Goal: Task Accomplishment & Management: Use online tool/utility

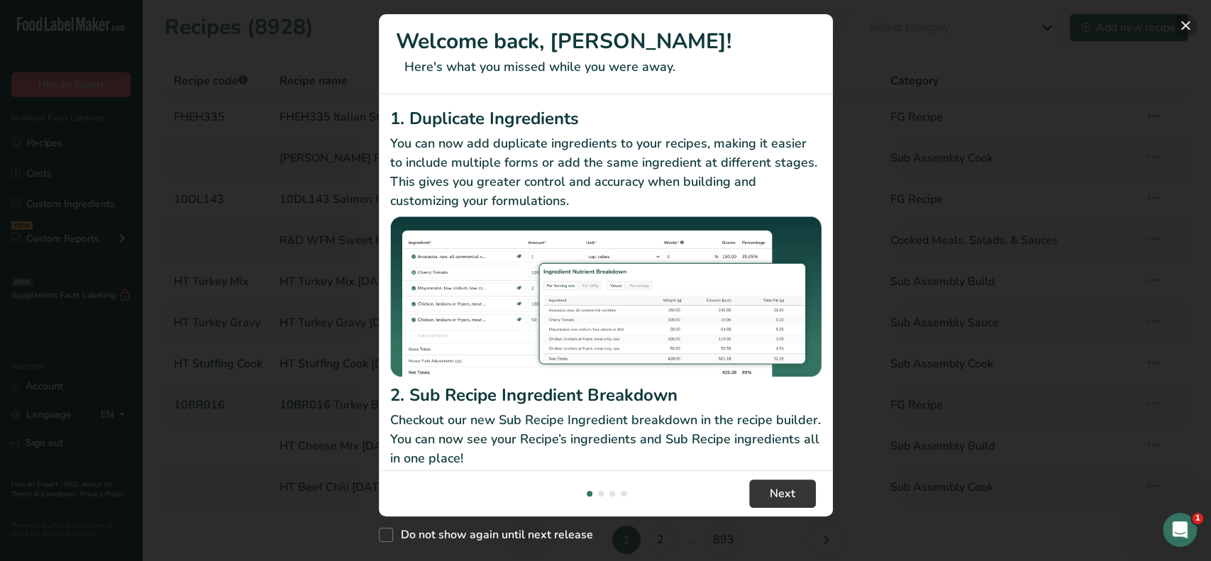
click at [1188, 23] on button "New Features" at bounding box center [1185, 25] width 23 height 23
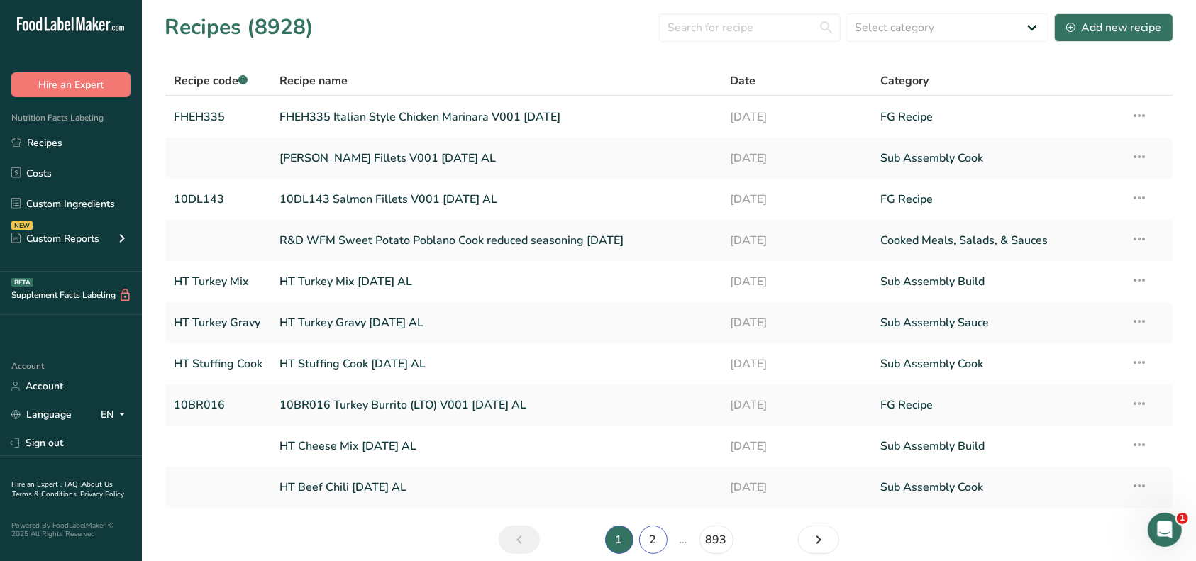
click at [656, 539] on link "2" at bounding box center [653, 540] width 28 height 28
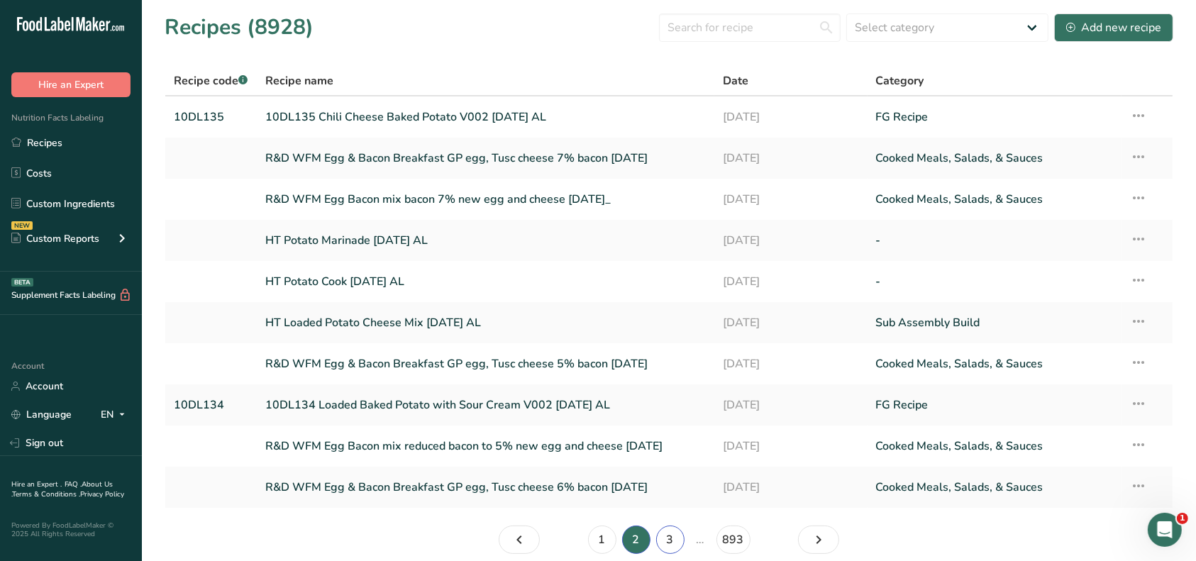
click at [676, 536] on link "3" at bounding box center [670, 540] width 28 height 28
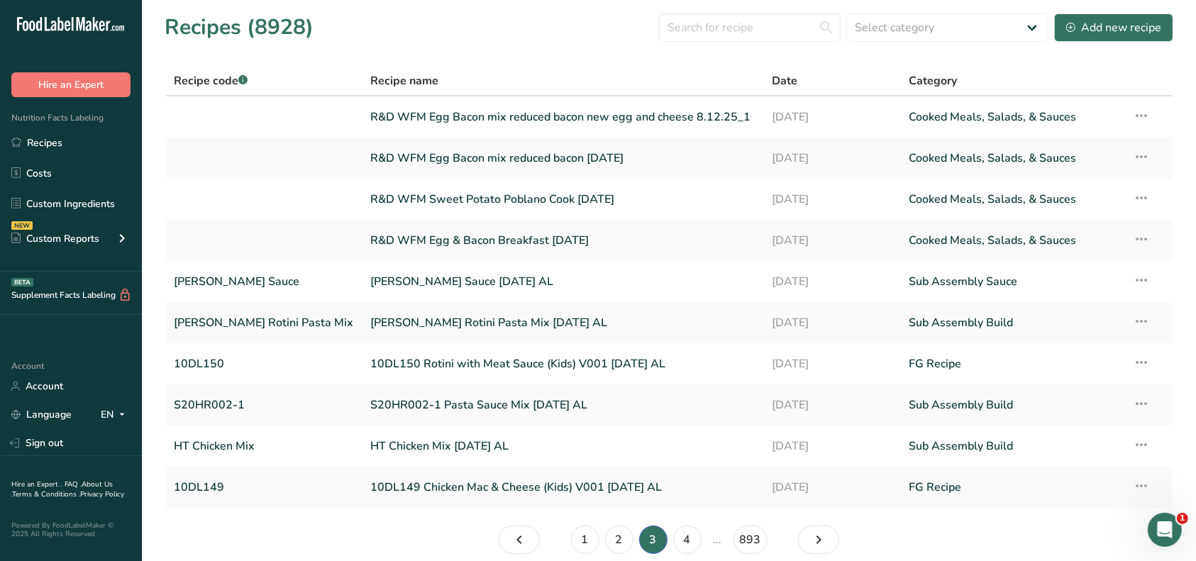
drag, startPoint x: 59, startPoint y: 140, endPoint x: 148, endPoint y: 191, distance: 102.0
click at [60, 141] on link "Recipes" at bounding box center [71, 142] width 142 height 27
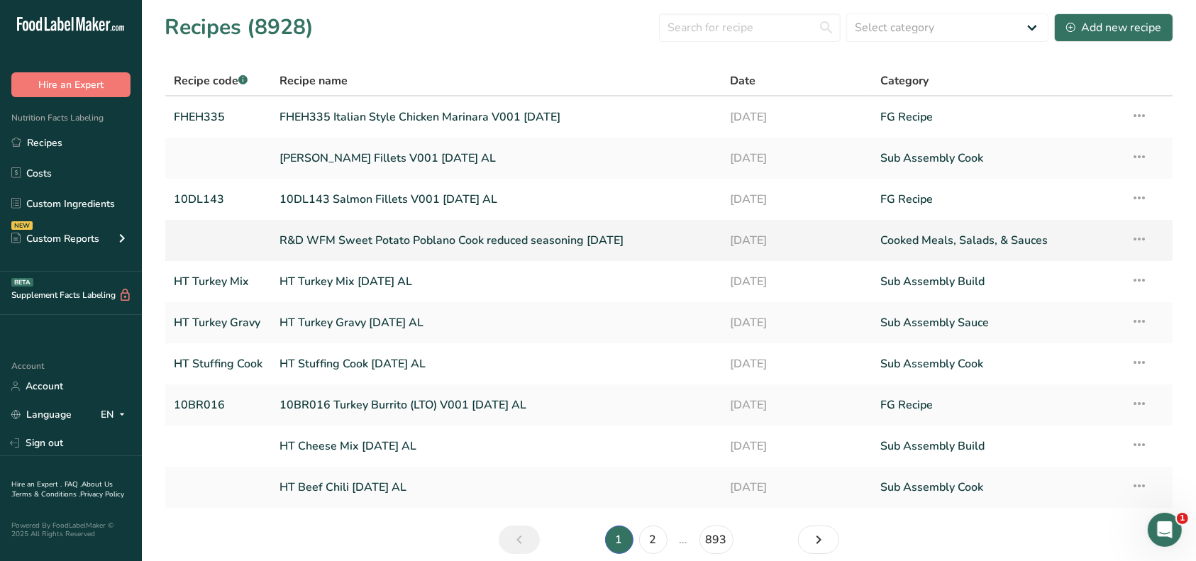
click at [482, 241] on link "R&D WFM Sweet Potato Poblano Cook reduced seasoning [DATE]" at bounding box center [497, 241] width 434 height 30
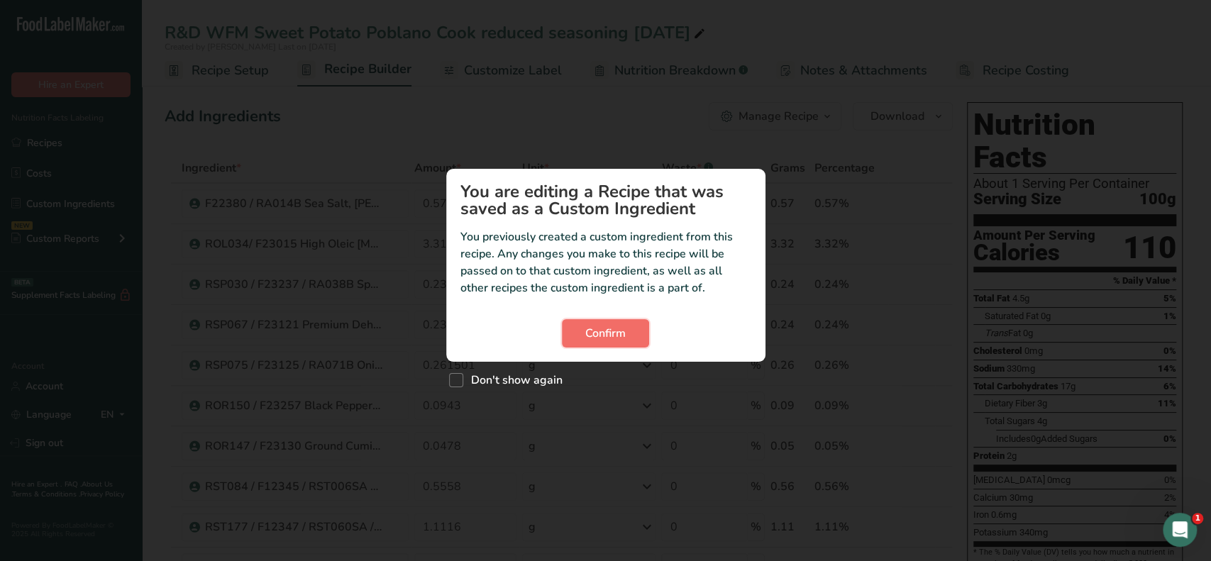
click at [607, 341] on span "Confirm" at bounding box center [605, 333] width 40 height 17
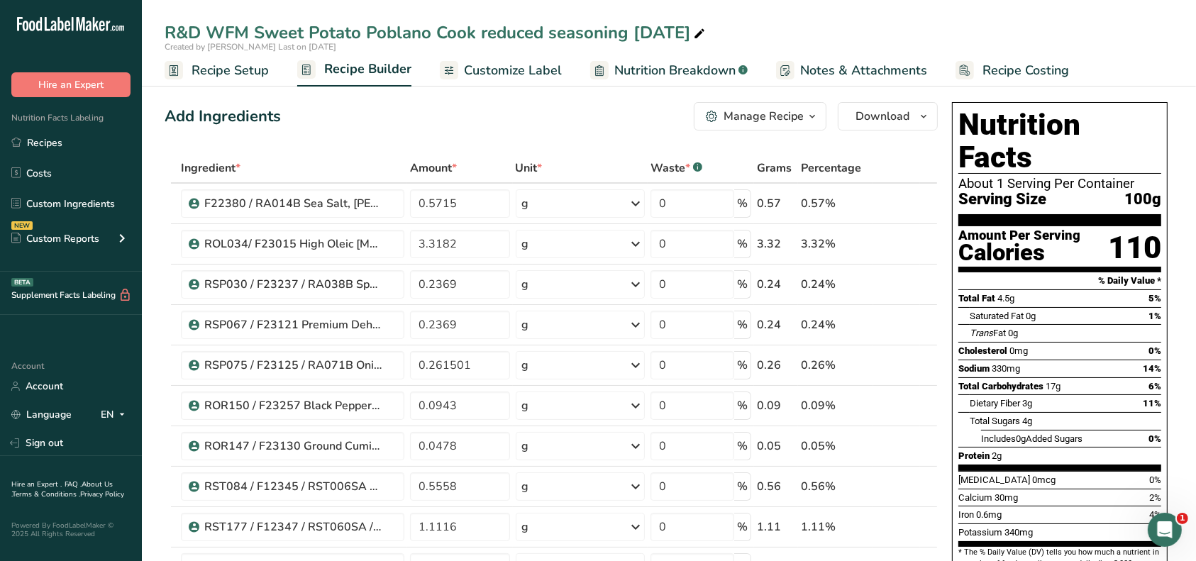
click at [812, 121] on icon "button" at bounding box center [812, 117] width 11 height 18
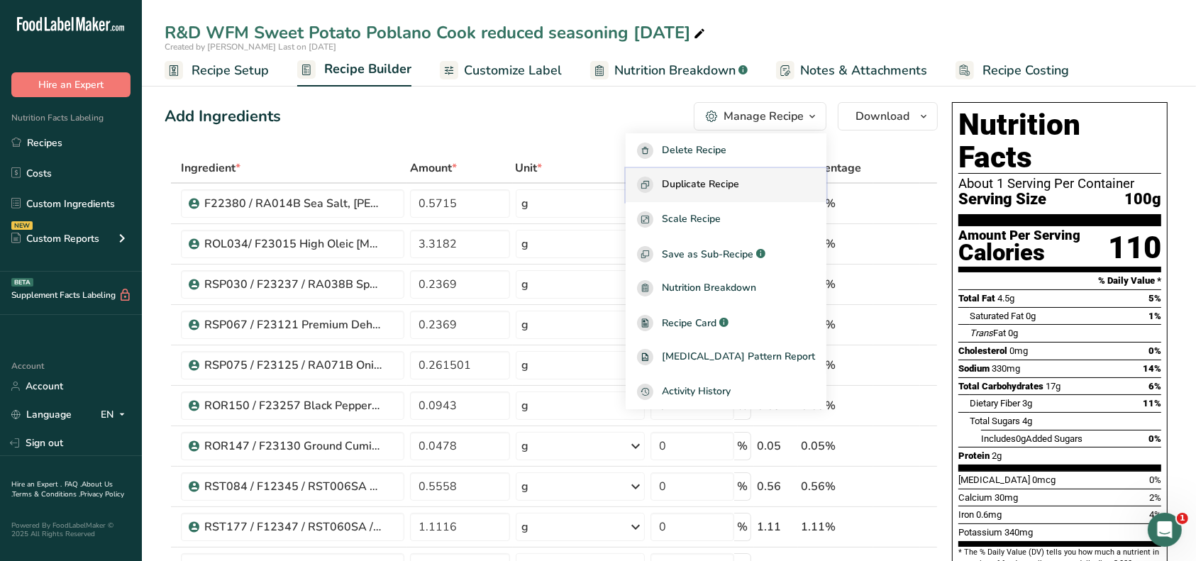
click at [739, 189] on span "Duplicate Recipe" at bounding box center [700, 185] width 77 height 16
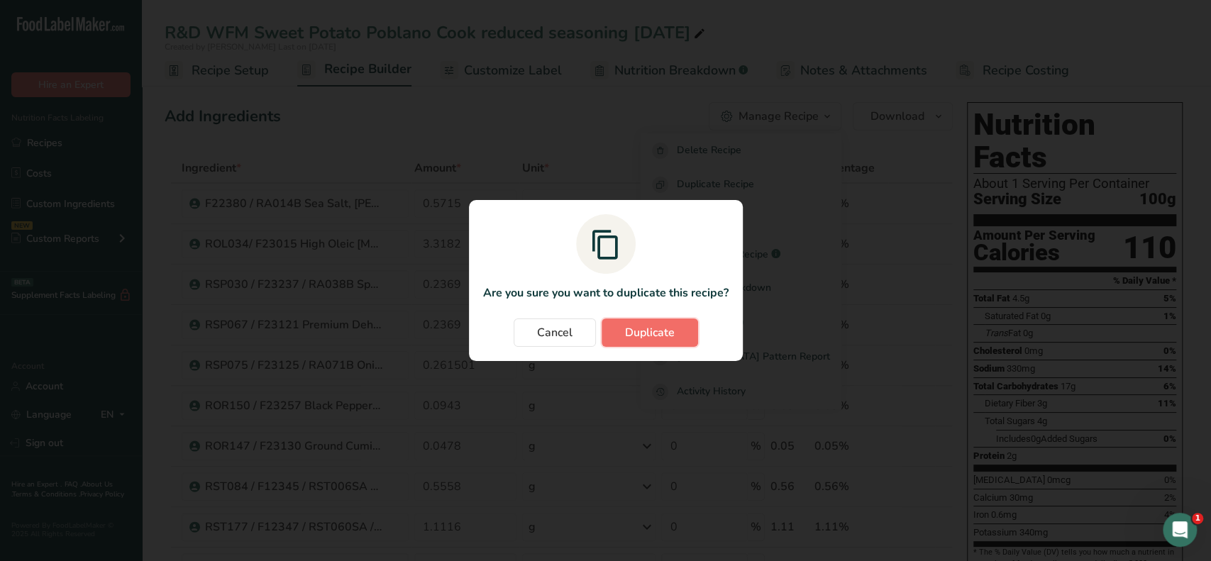
click at [645, 324] on span "Duplicate" at bounding box center [650, 332] width 50 height 17
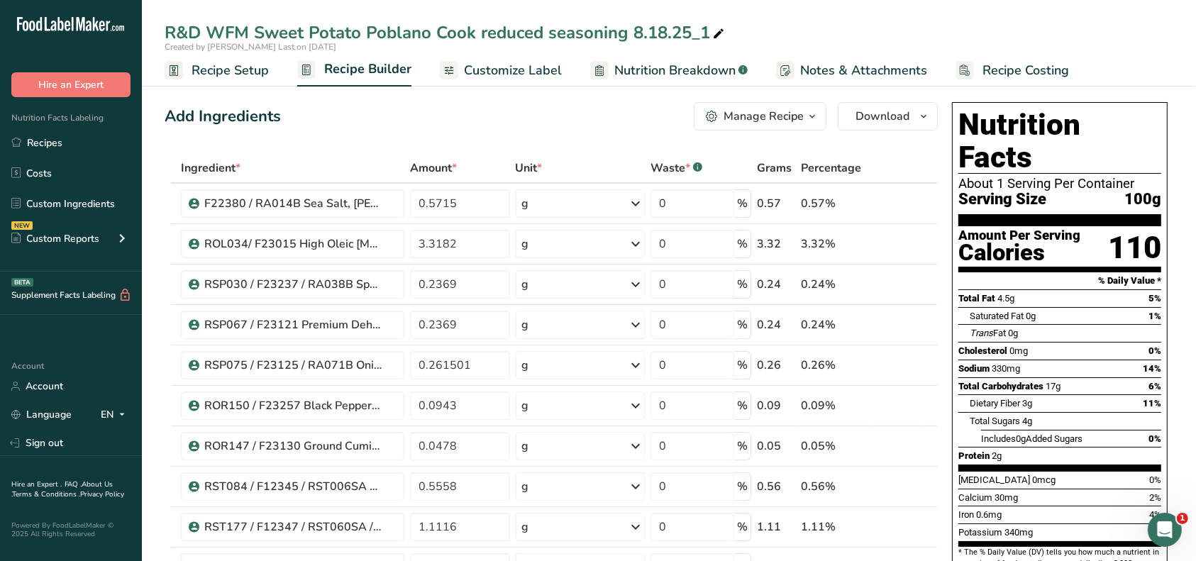
drag, startPoint x: 661, startPoint y: 27, endPoint x: 749, endPoint y: 60, distance: 93.8
click at [664, 28] on div "R&D WFM Sweet Potato Poblano Cook reduced seasoning 8.18.25_1" at bounding box center [446, 33] width 563 height 26
drag, startPoint x: 626, startPoint y: 31, endPoint x: 551, endPoint y: 34, distance: 75.3
click at [551, 34] on input "R&D WFM Sweet Potato Poblano Cook reduced seasoning [DATE]" at bounding box center [669, 33] width 1009 height 26
type input "R&D WFM Sweet Potato Poblano Cook reduced pepper only [DATE]"
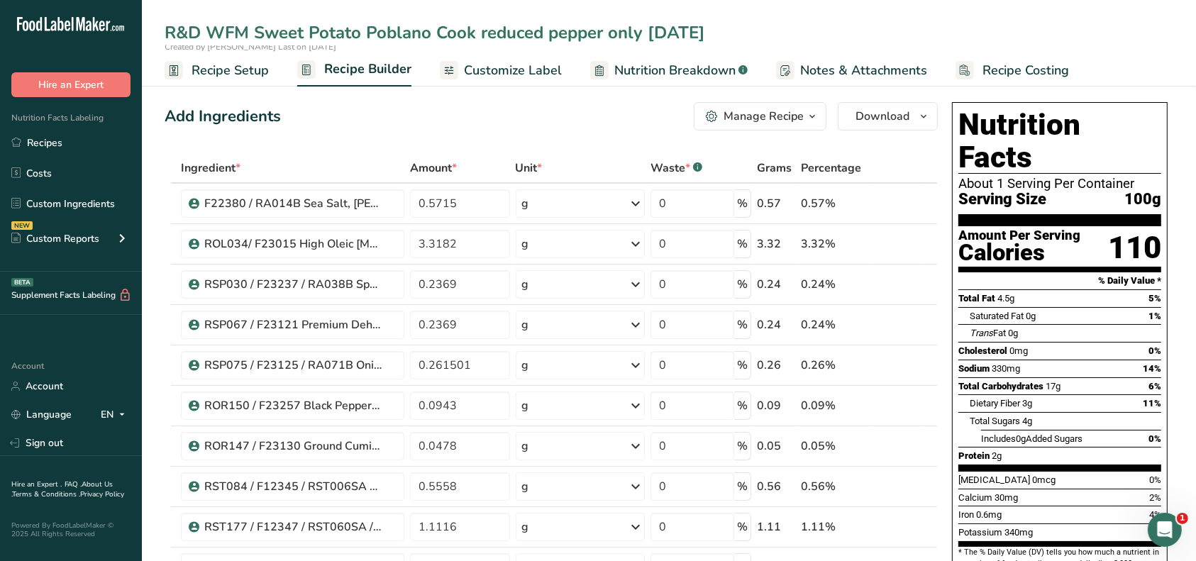
click at [795, 18] on div "R&D WFM Sweet Potato Poblano Cook reduced pepper only [DATE] Created by [PERSON…" at bounding box center [669, 43] width 1054 height 87
drag, startPoint x: 465, startPoint y: 207, endPoint x: 414, endPoint y: 206, distance: 51.8
click at [414, 206] on input "0.5715" at bounding box center [460, 203] width 100 height 28
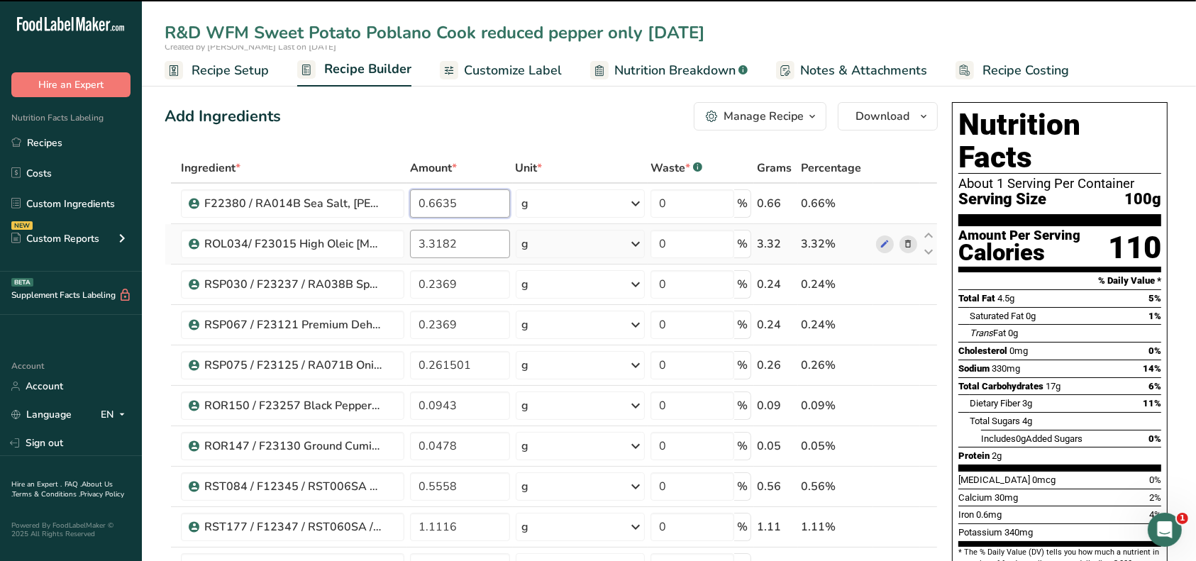
type input "0.5715"
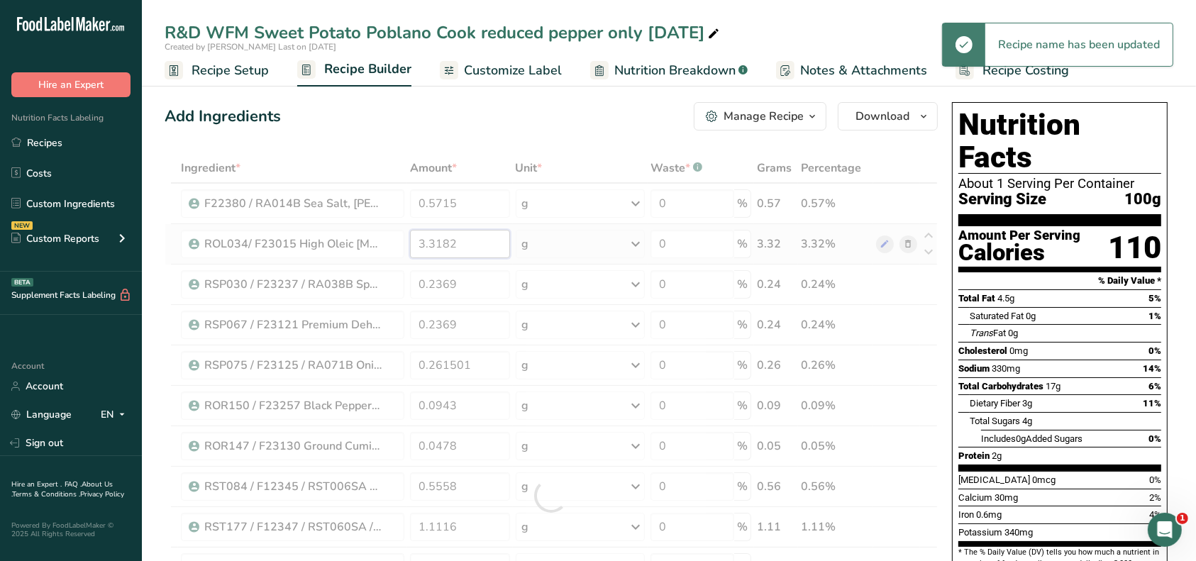
click at [471, 245] on div "Ingredient * Amount * Unit * Waste * .a-a{fill:#347362;}.b-a{fill:#fff;} Grams …" at bounding box center [551, 495] width 773 height 685
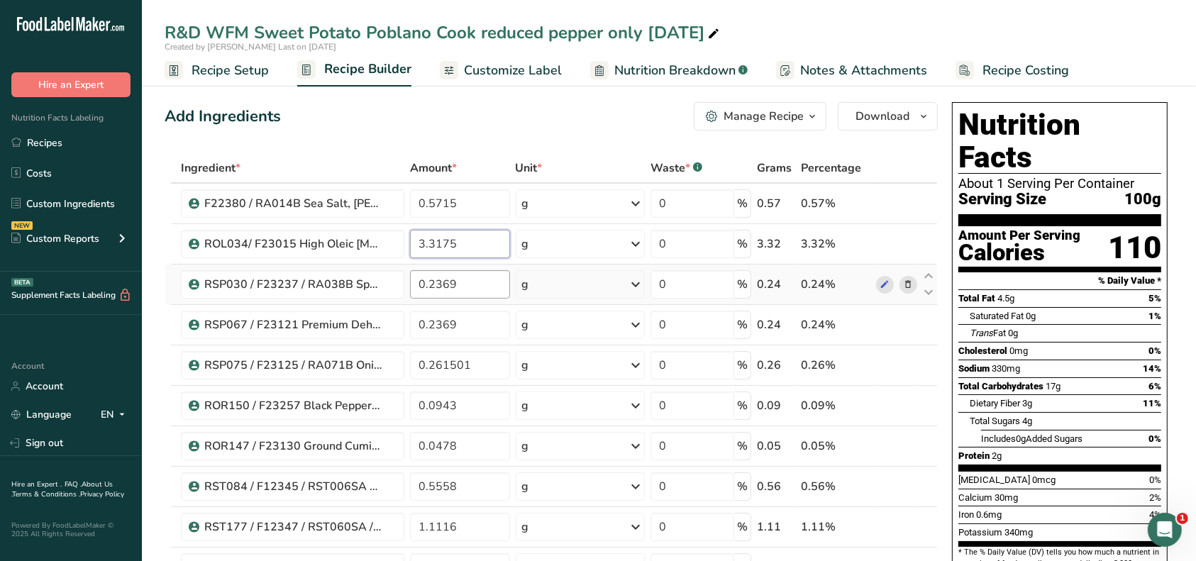
type input "3.3175"
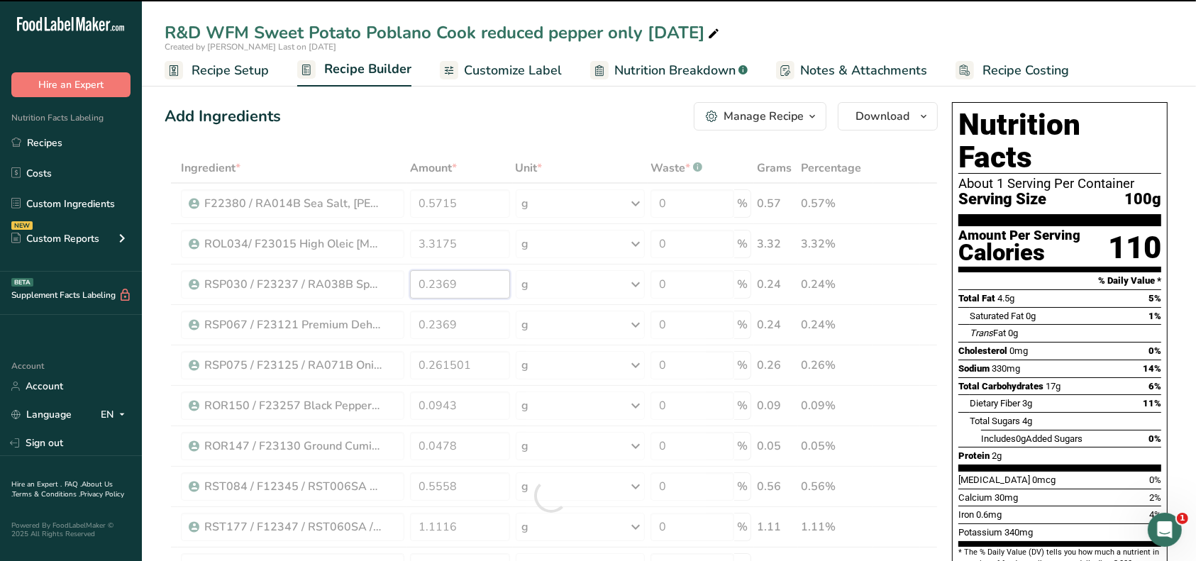
drag, startPoint x: 461, startPoint y: 282, endPoint x: 403, endPoint y: 281, distance: 58.2
click at [403, 281] on div "Ingredient * Amount * Unit * Waste * .a-a{fill:#347362;}.b-a{fill:#fff;} Grams …" at bounding box center [551, 495] width 773 height 685
drag, startPoint x: 469, startPoint y: 365, endPoint x: 410, endPoint y: 354, distance: 59.8
click at [411, 355] on input "0.261501" at bounding box center [460, 365] width 100 height 28
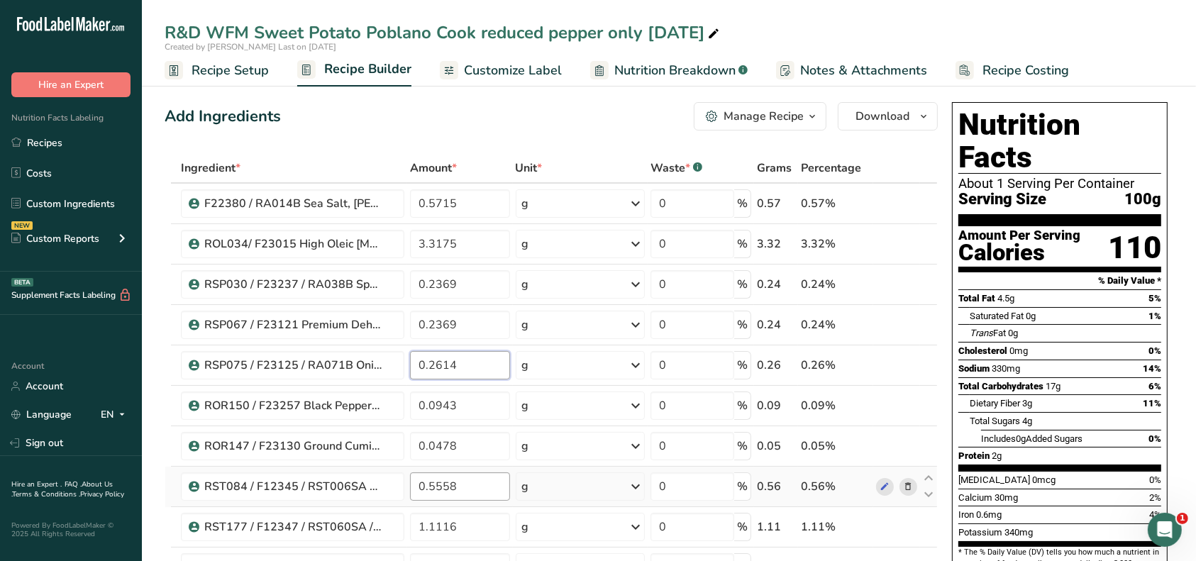
type input "0.2614"
click at [470, 483] on div "Ingredient * Amount * Unit * Waste * .a-a{fill:#347362;}.b-a{fill:#fff;} Grams …" at bounding box center [551, 495] width 773 height 685
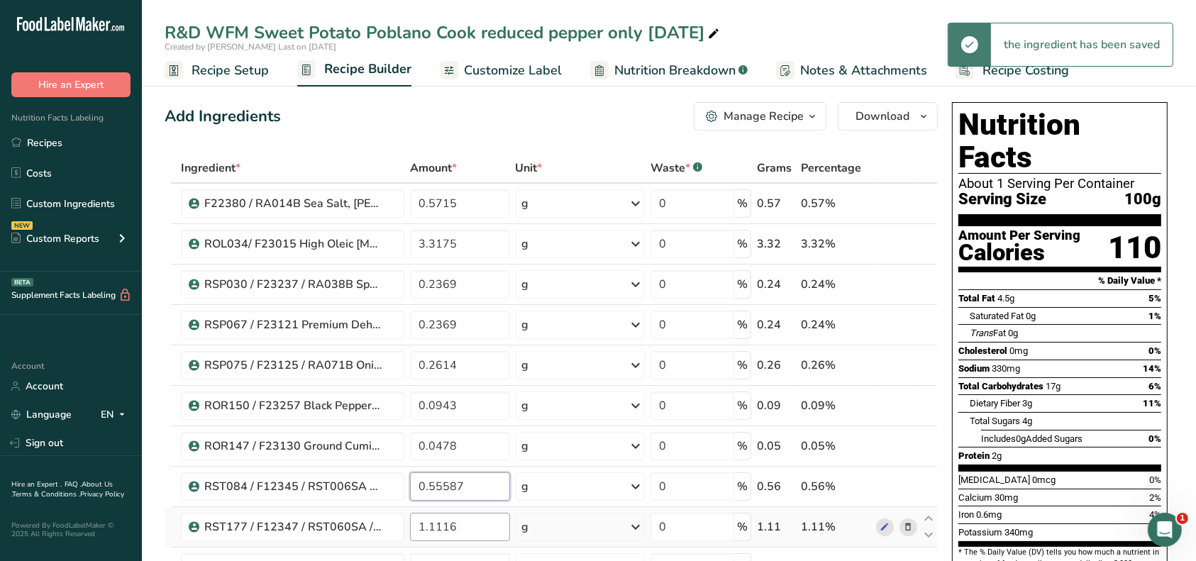
type input "0.55587"
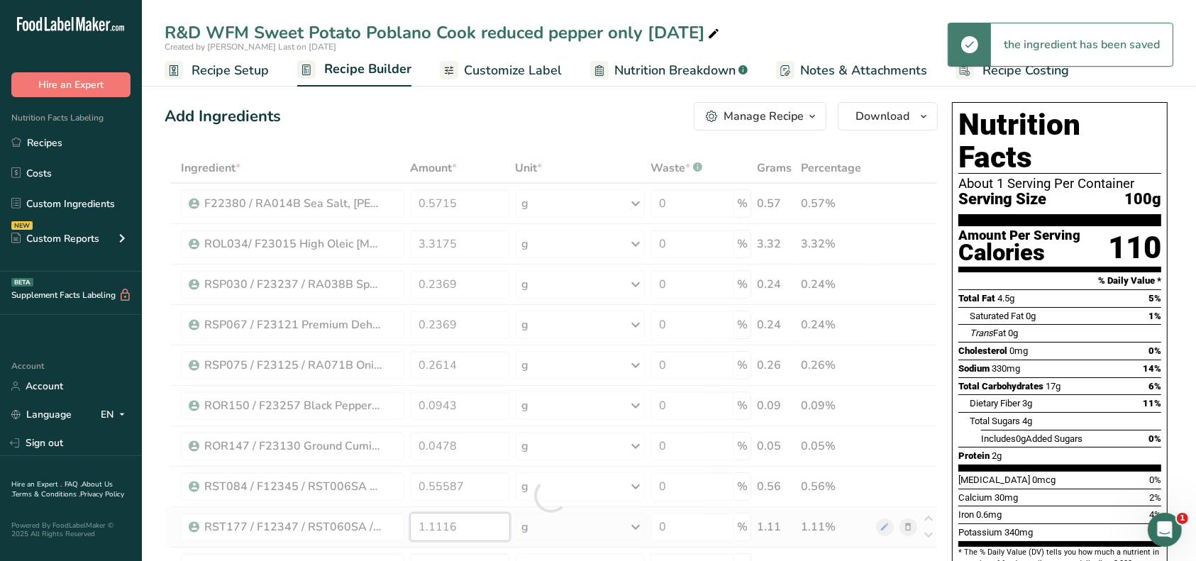
click at [478, 531] on div "Ingredient * Amount * Unit * Waste * .a-a{fill:#347362;}.b-a{fill:#fff;} Grams …" at bounding box center [551, 495] width 773 height 685
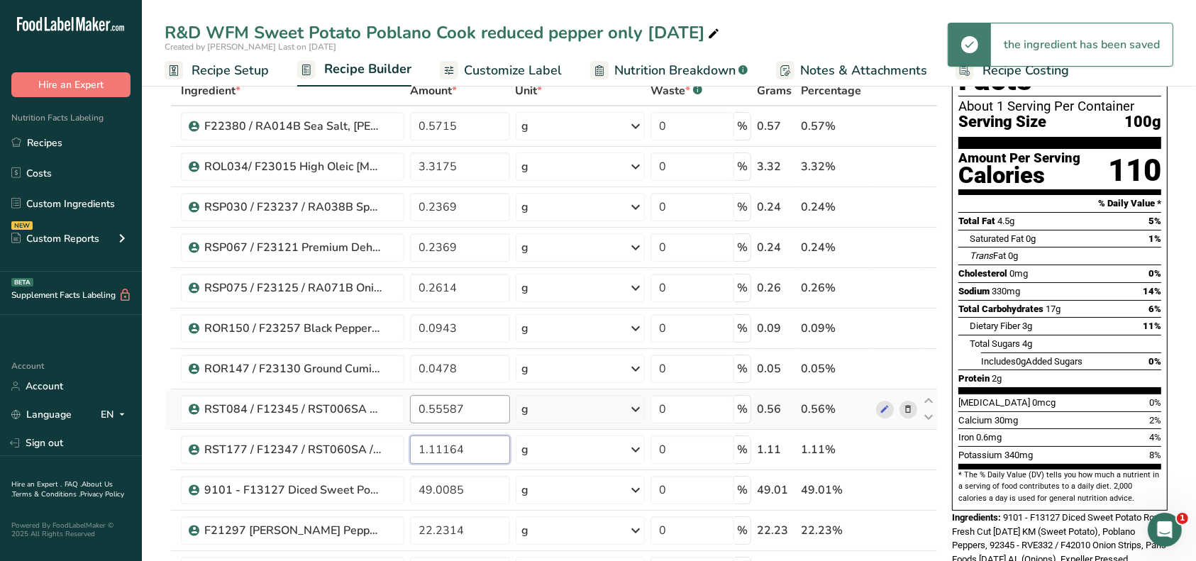
scroll to position [94, 0]
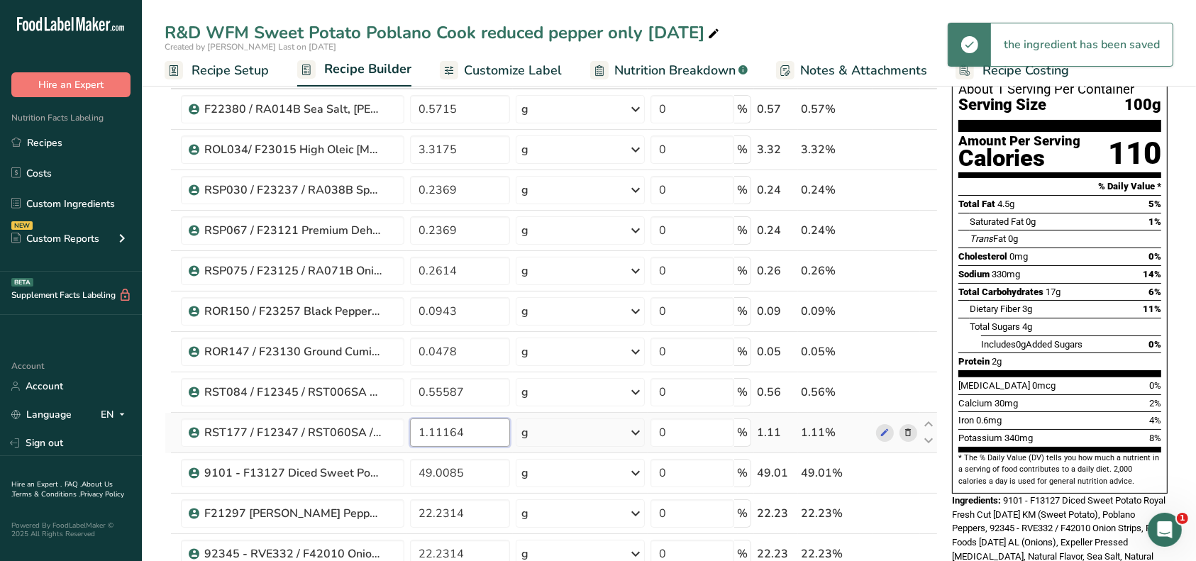
drag, startPoint x: 448, startPoint y: 431, endPoint x: 487, endPoint y: 446, distance: 42.7
click at [448, 431] on input "1.11164" at bounding box center [460, 433] width 100 height 28
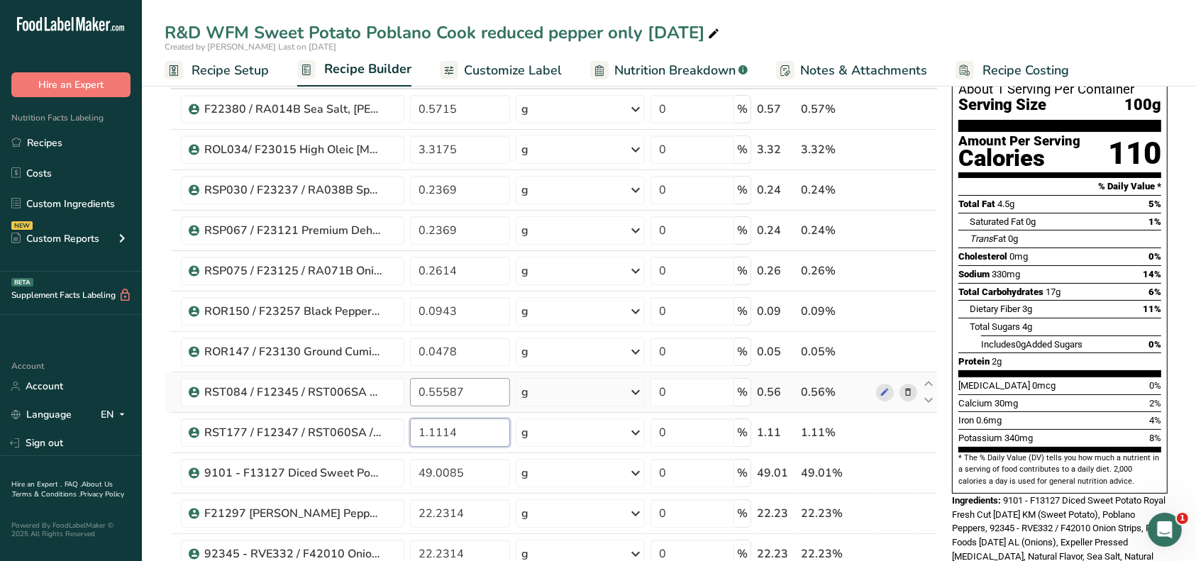
type input "1.1114"
click at [448, 388] on div "Ingredient * Amount * Unit * Waste * .a-a{fill:#347362;}.b-a{fill:#fff;} Grams …" at bounding box center [551, 401] width 773 height 685
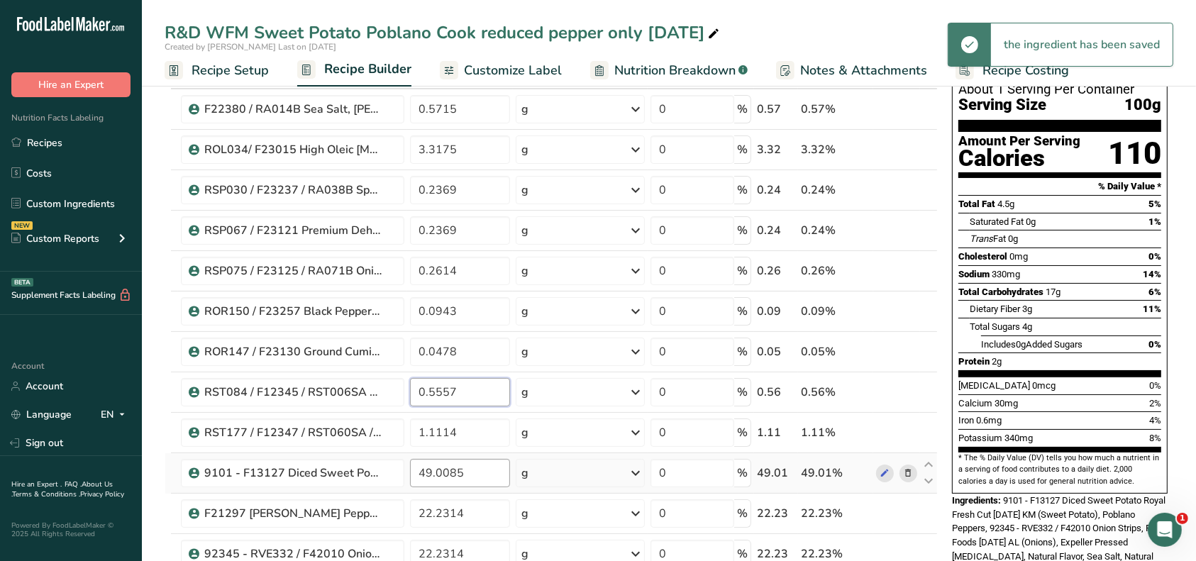
type input "0.5557"
click at [479, 475] on div "Ingredient * Amount * Unit * Waste * .a-a{fill:#347362;}.b-a{fill:#fff;} Grams …" at bounding box center [551, 401] width 773 height 685
drag, startPoint x: 479, startPoint y: 475, endPoint x: 403, endPoint y: 475, distance: 75.9
click at [403, 475] on tr "9101 - F13127 Diced Sweet Potato Royal Fresh Cut [DATE] KM 49.0085 g Weight Uni…" at bounding box center [551, 473] width 772 height 40
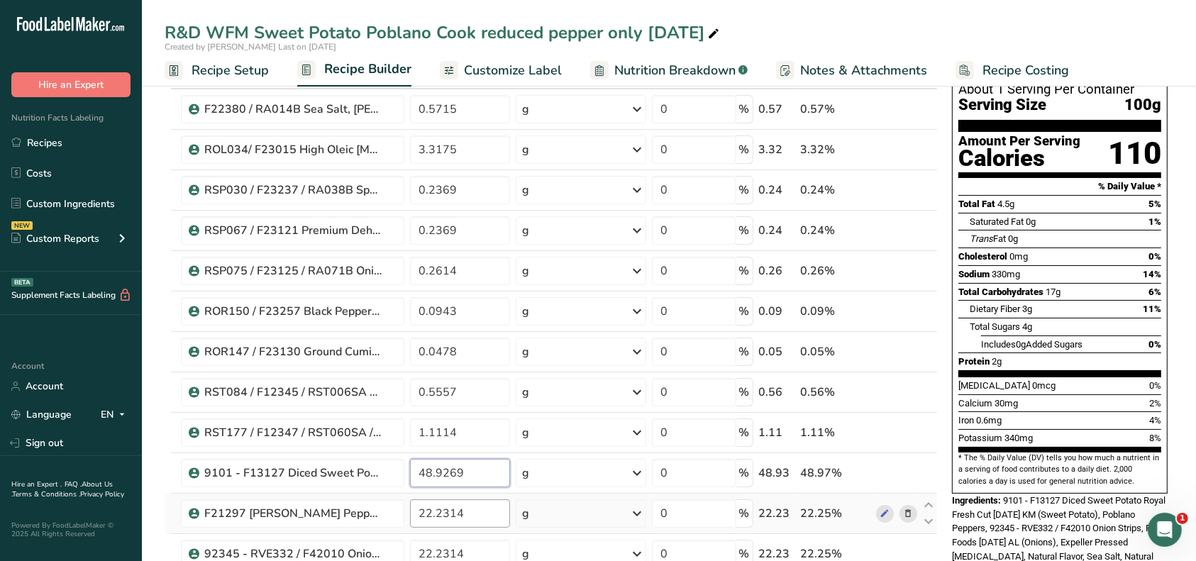
type input "48.9269"
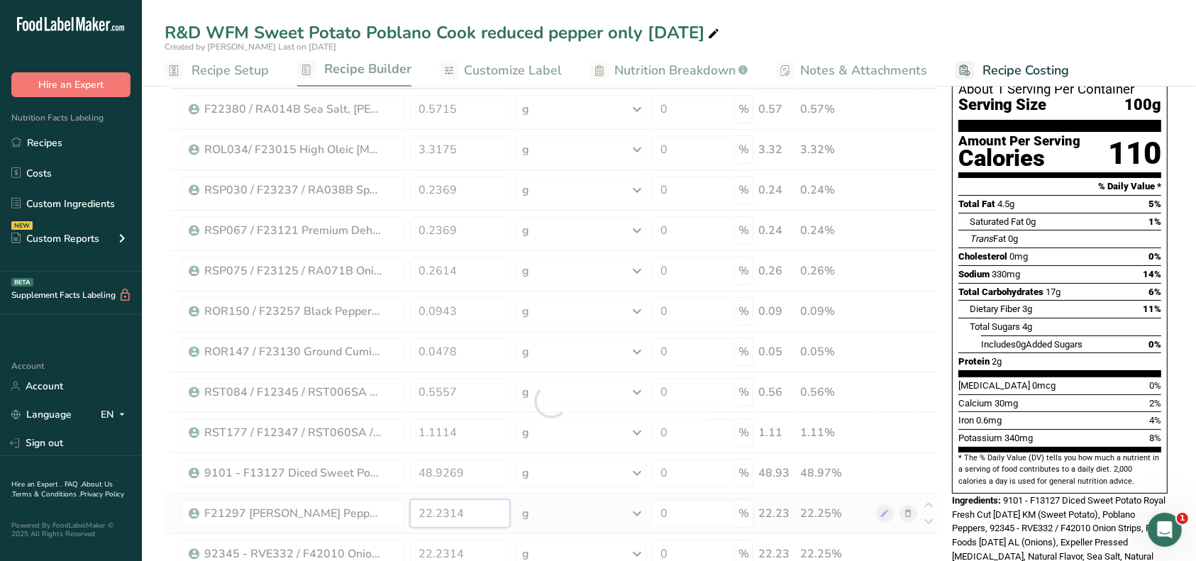
click at [472, 512] on div "Ingredient * Amount * Unit * Waste * .a-a{fill:#347362;}.b-a{fill:#fff;} Grams …" at bounding box center [551, 401] width 773 height 685
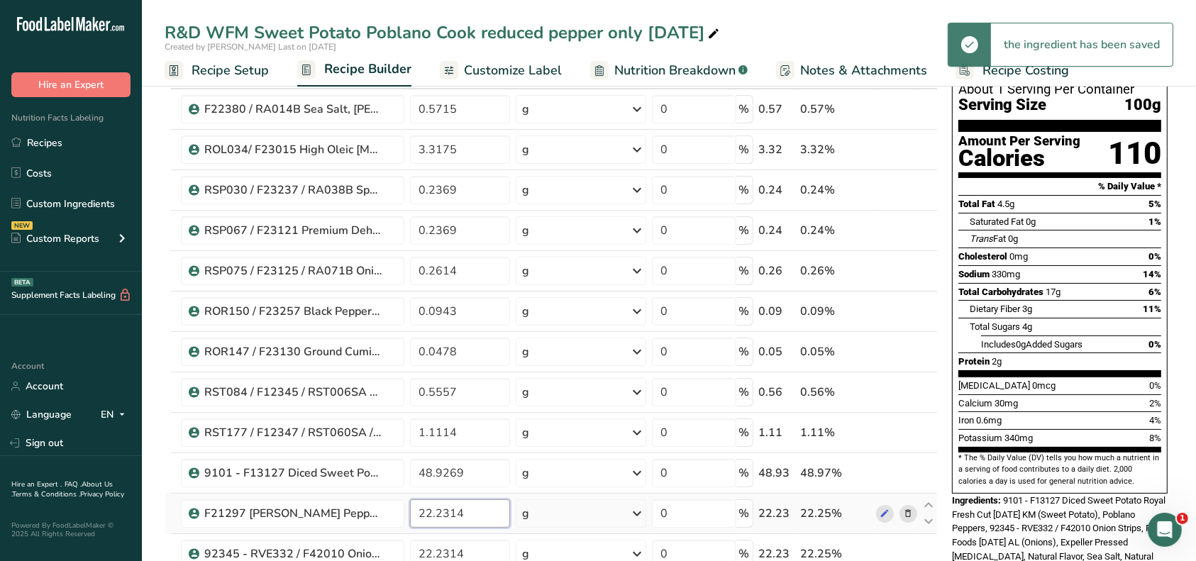
drag, startPoint x: 472, startPoint y: 512, endPoint x: 439, endPoint y: 512, distance: 32.6
click at [439, 512] on input "22.2314" at bounding box center [460, 513] width 100 height 28
click at [448, 515] on input "22.2314" at bounding box center [460, 513] width 100 height 28
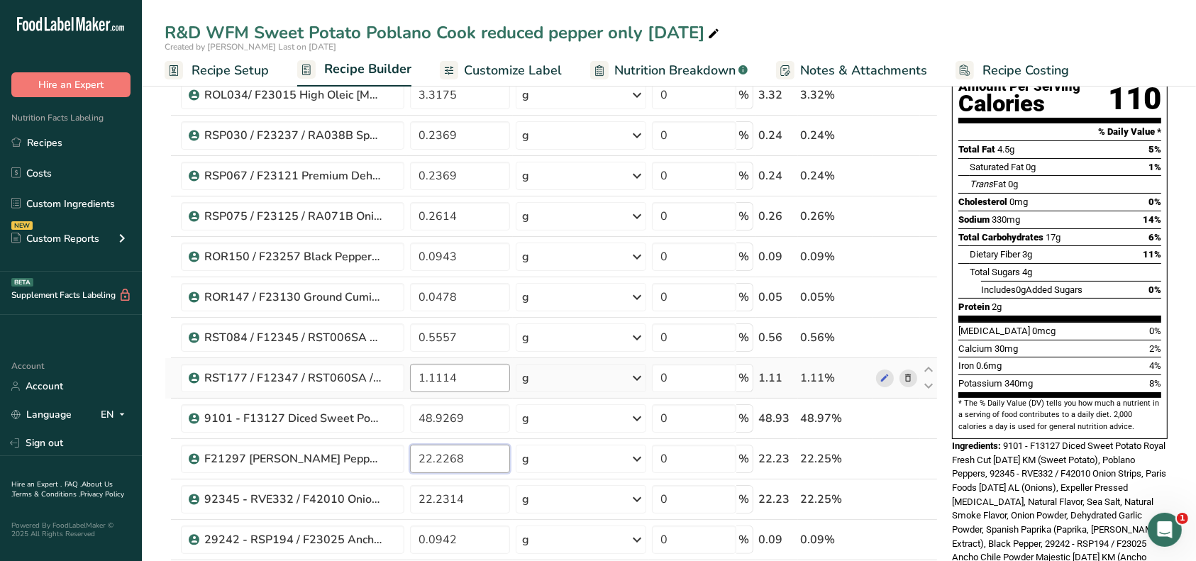
scroll to position [189, 0]
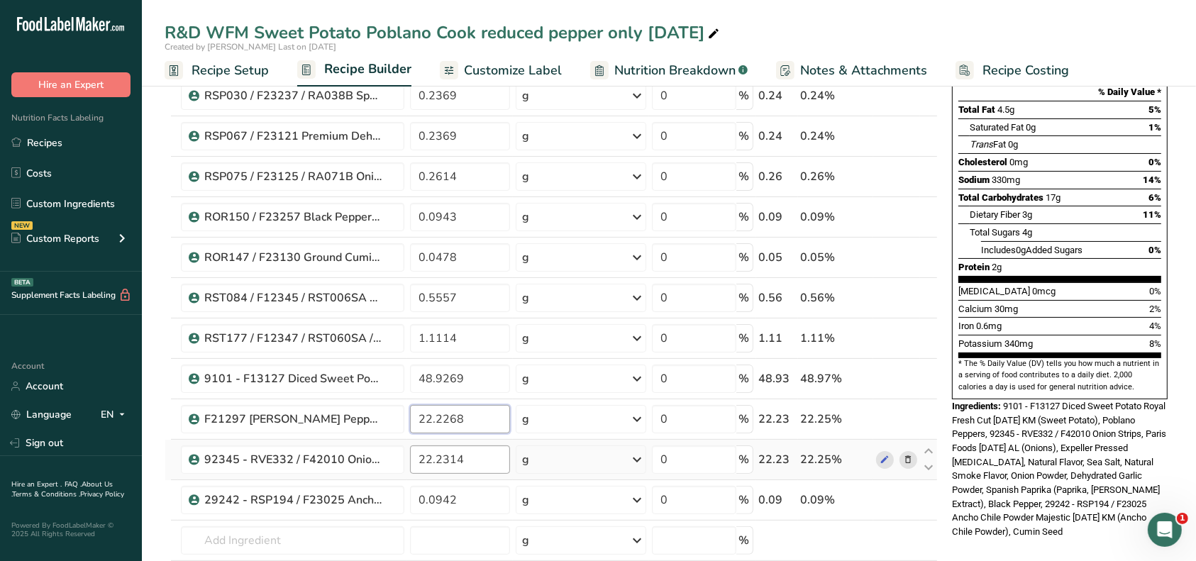
type input "22.2268"
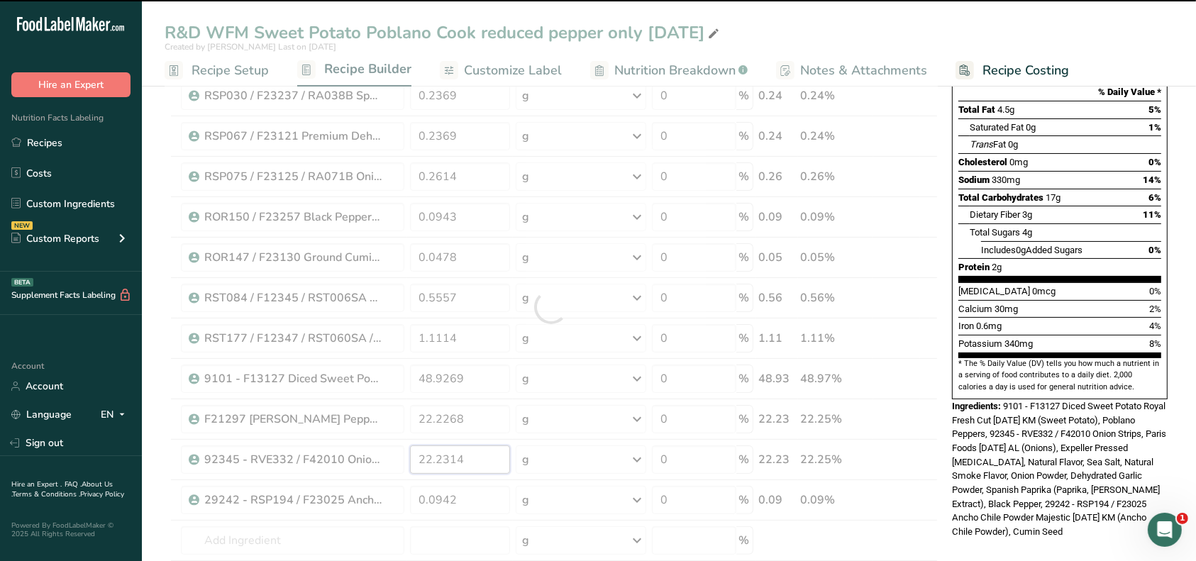
drag, startPoint x: 477, startPoint y: 463, endPoint x: 398, endPoint y: 463, distance: 78.8
click at [399, 463] on div "Ingredient * Amount * Unit * Waste * .a-a{fill:#347362;}.b-a{fill:#fff;} Grams …" at bounding box center [551, 307] width 773 height 685
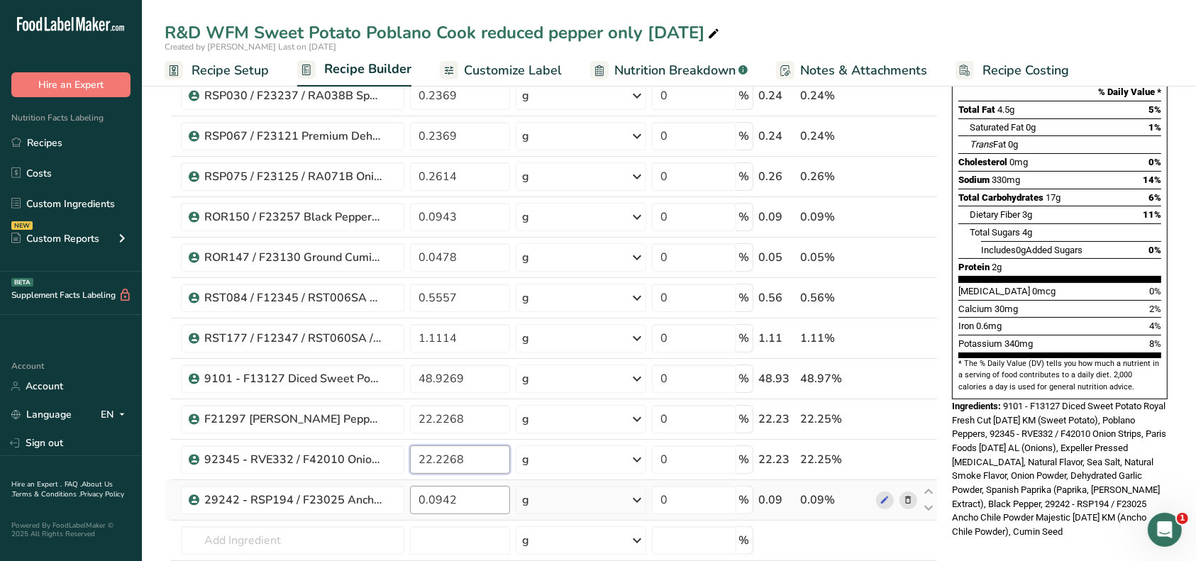
type input "22.2268"
click at [488, 494] on div "Ingredient * Amount * Unit * Waste * .a-a{fill:#347362;}.b-a{fill:#fff;} Grams …" at bounding box center [551, 307] width 773 height 685
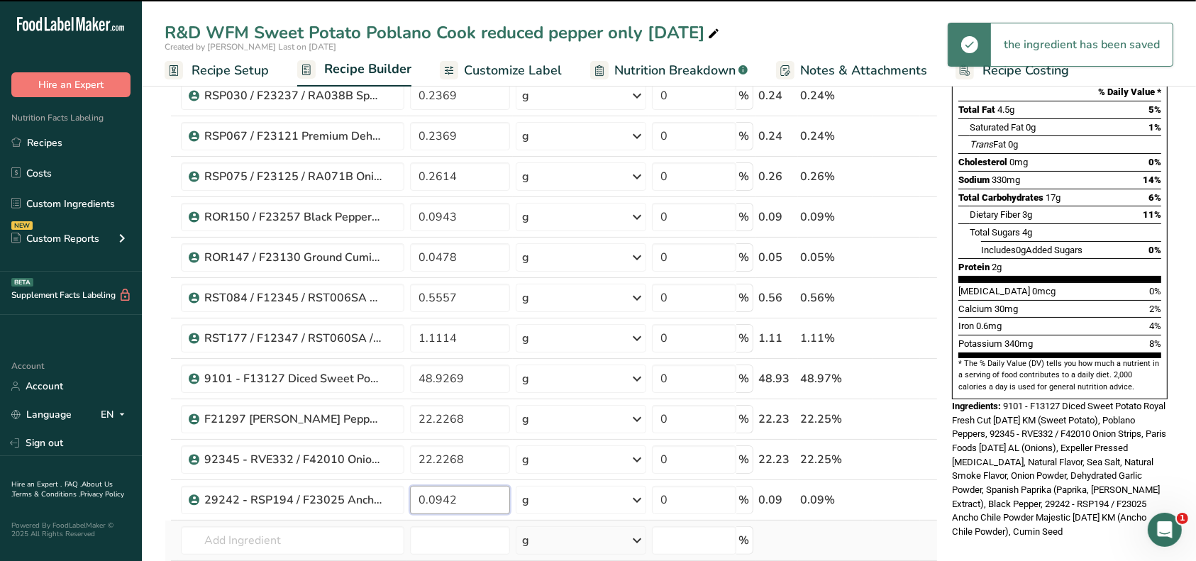
scroll to position [284, 0]
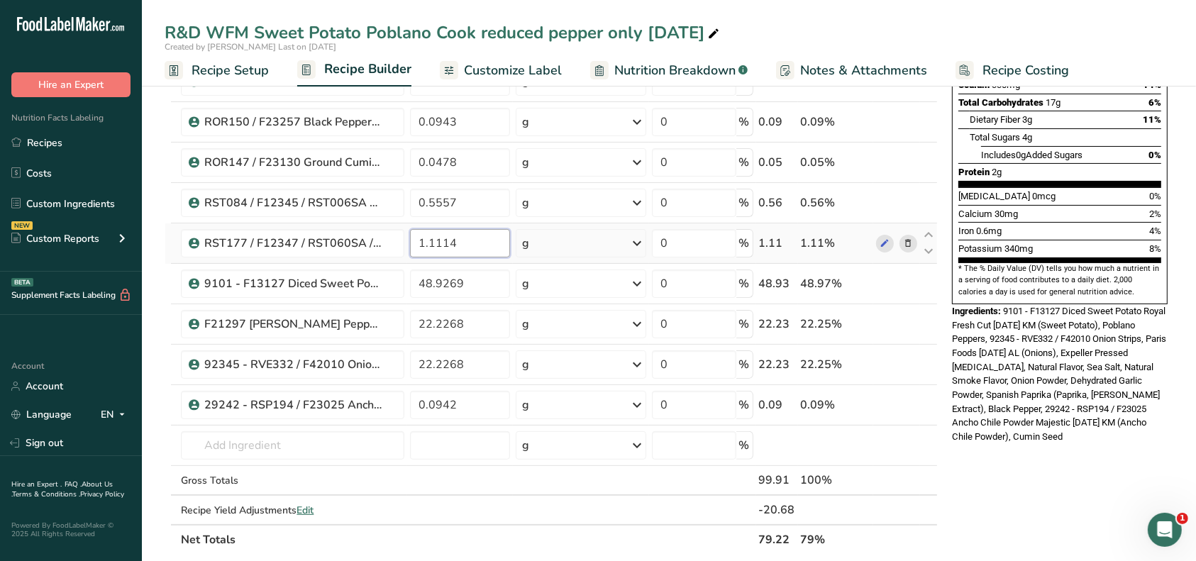
click at [471, 252] on div "Ingredient * Amount * Unit * Waste * .a-a{fill:#347362;}.b-a{fill:#fff;} Grams …" at bounding box center [551, 211] width 773 height 685
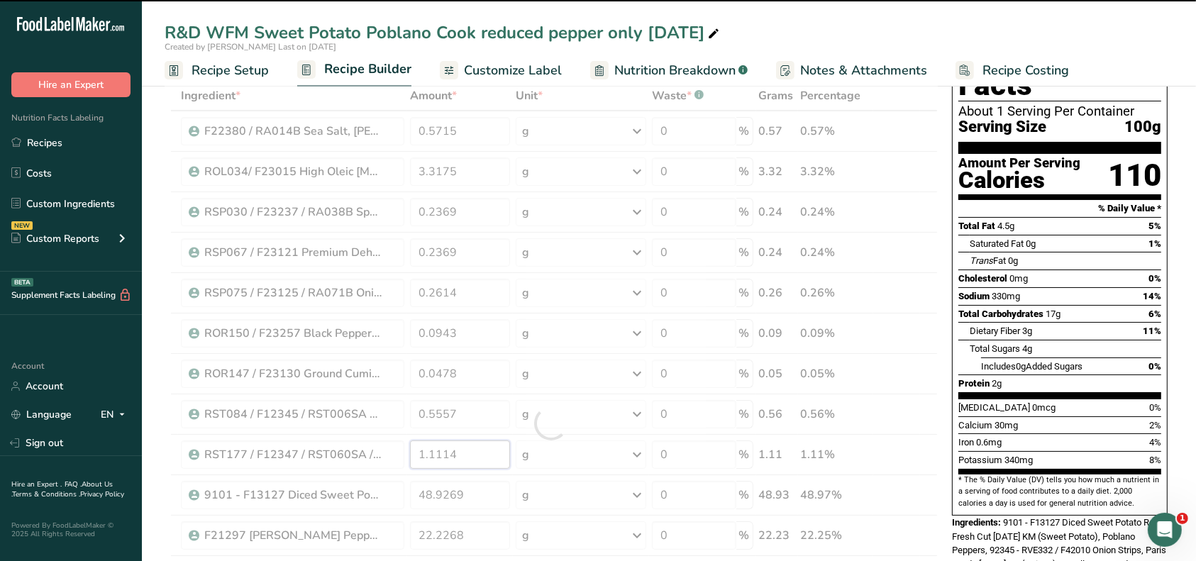
scroll to position [0, 0]
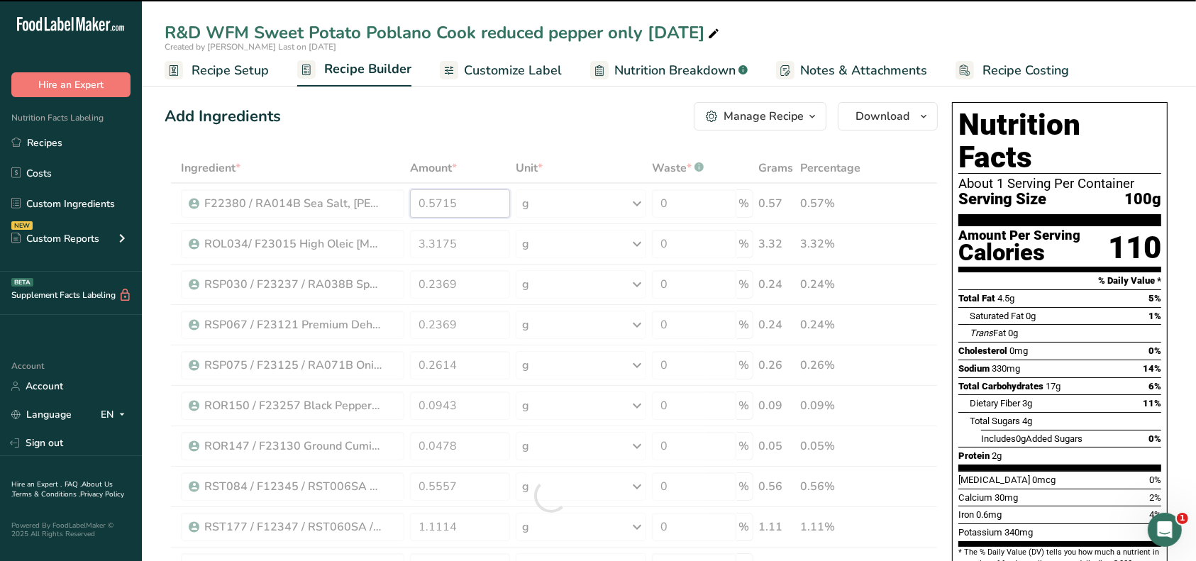
drag, startPoint x: 470, startPoint y: 204, endPoint x: 404, endPoint y: 199, distance: 66.9
click at [404, 199] on div "Ingredient * Amount * Unit * Waste * .a-a{fill:#347362;}.b-a{fill:#fff;} Grams …" at bounding box center [551, 495] width 773 height 685
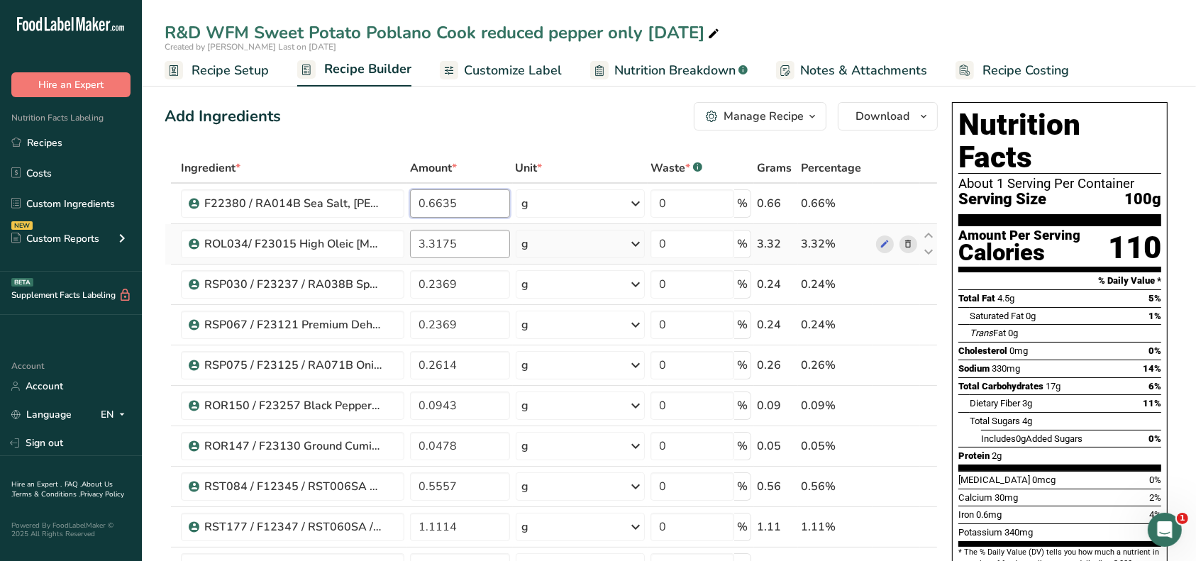
type input "0.6635"
click at [479, 241] on div "Ingredient * Amount * Unit * Waste * .a-a{fill:#347362;}.b-a{fill:#fff;} Grams …" at bounding box center [551, 495] width 773 height 685
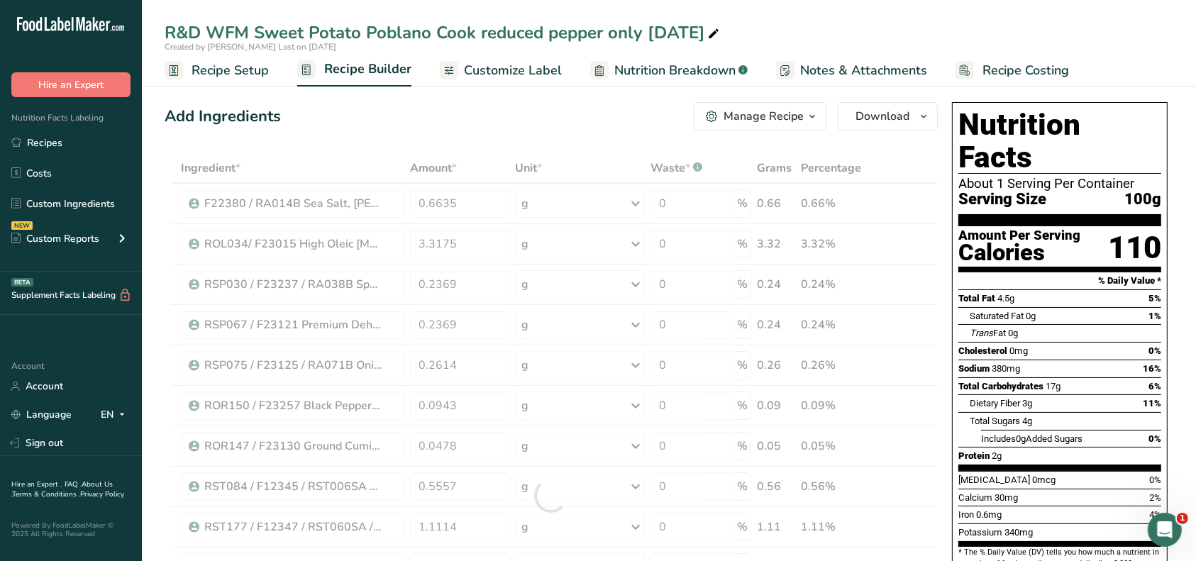
click at [773, 121] on div "Manage Recipe" at bounding box center [764, 116] width 80 height 17
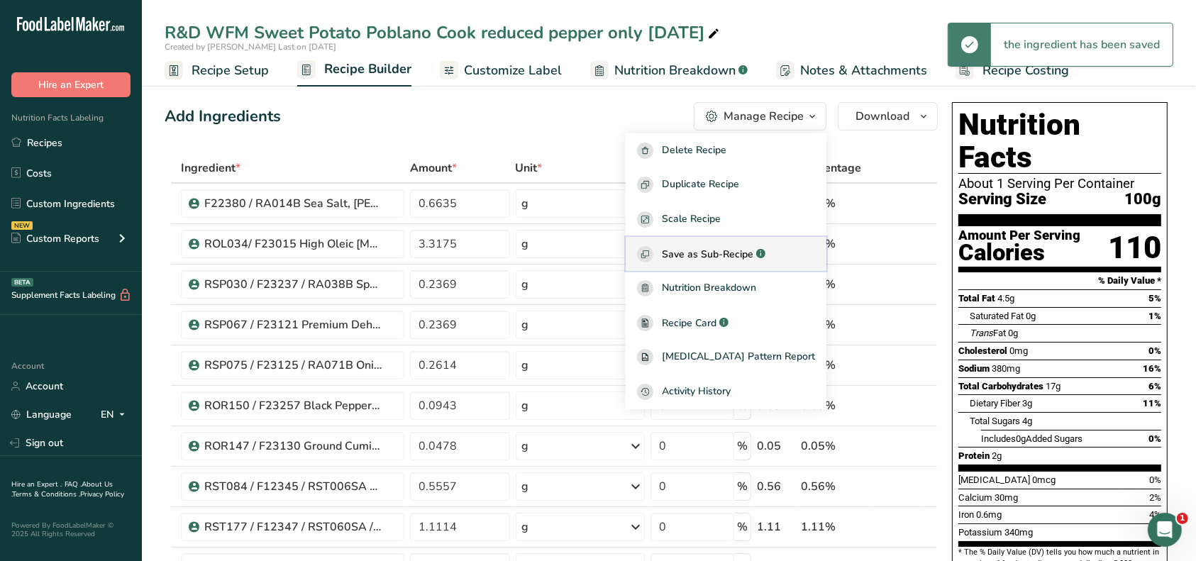
click at [744, 252] on span "Save as Sub-Recipe" at bounding box center [708, 254] width 92 height 15
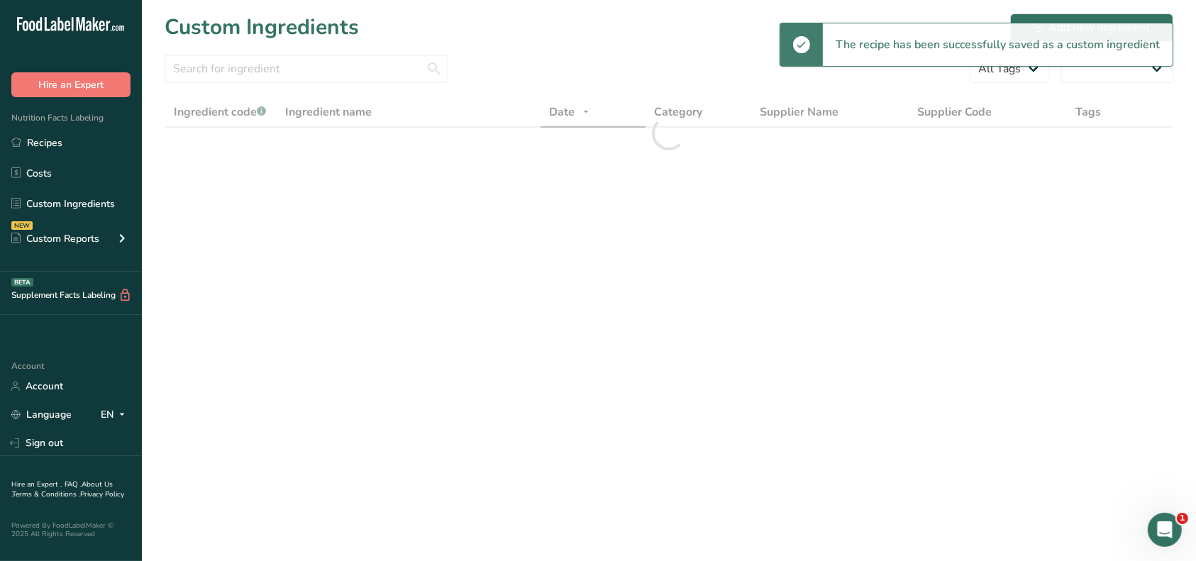
select select "30"
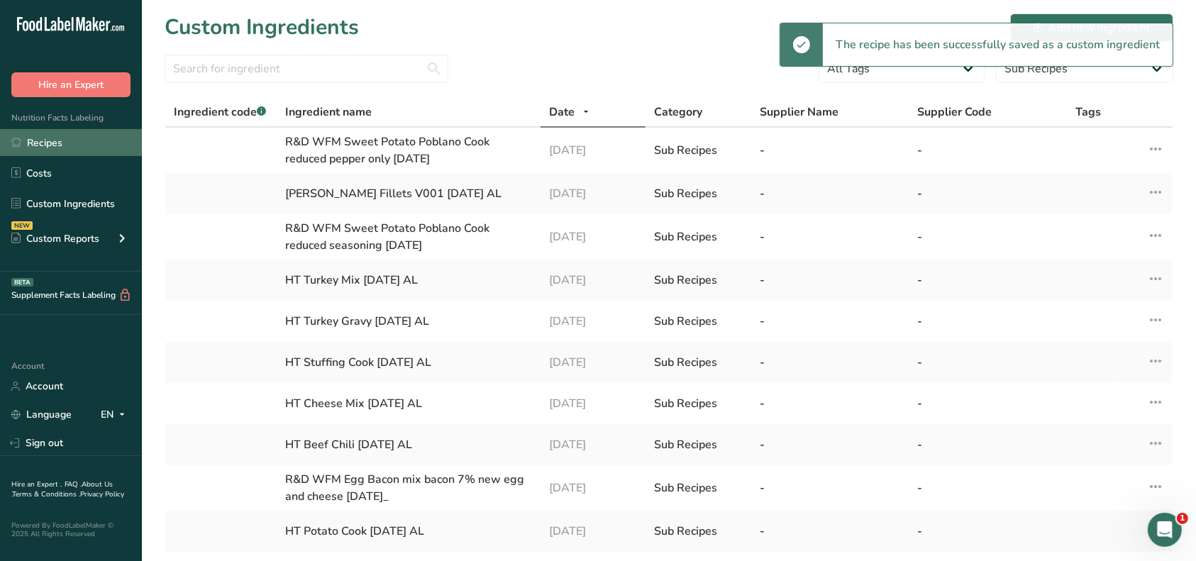
click at [47, 149] on link "Recipes" at bounding box center [71, 142] width 142 height 27
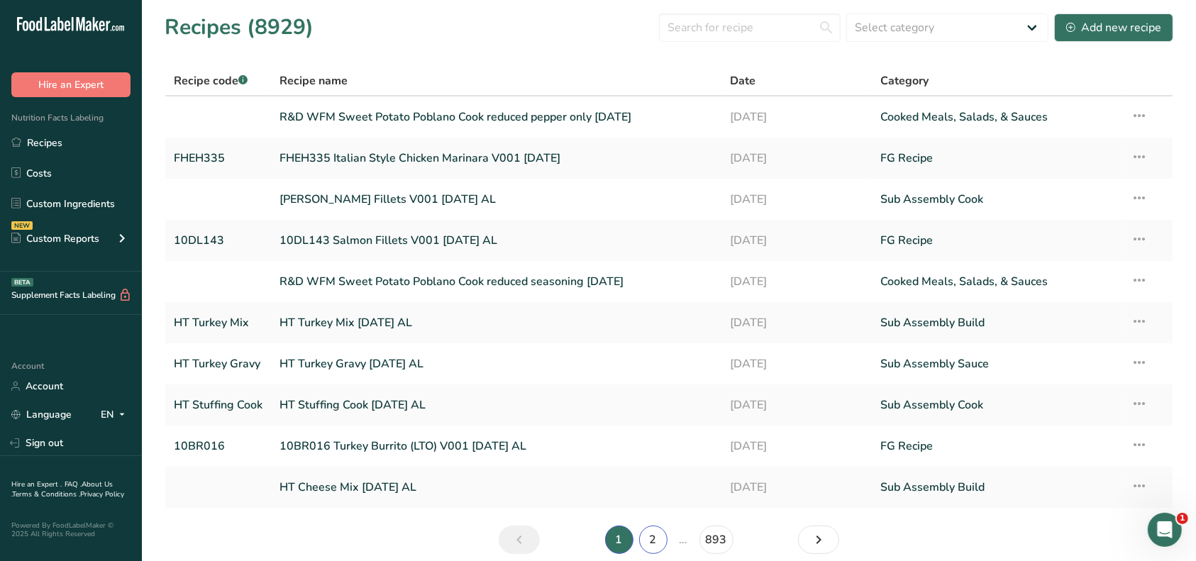
click at [653, 539] on link "2" at bounding box center [653, 540] width 28 height 28
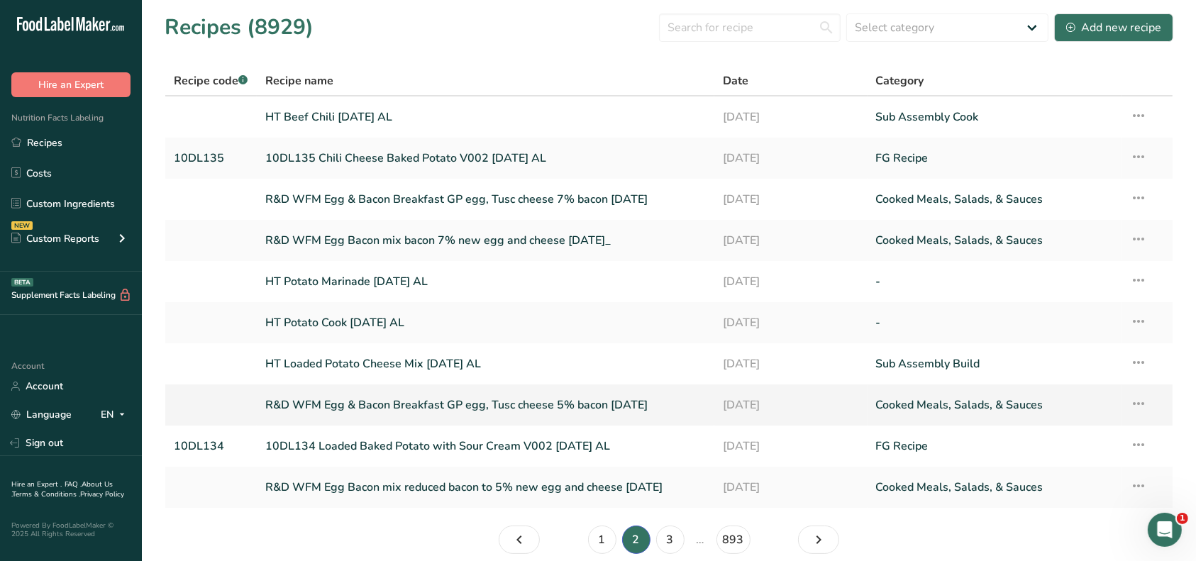
click at [573, 405] on link "R&D WFM Egg & Bacon Breakfast GP egg, Tusc cheese 5% bacon [DATE]" at bounding box center [485, 405] width 441 height 30
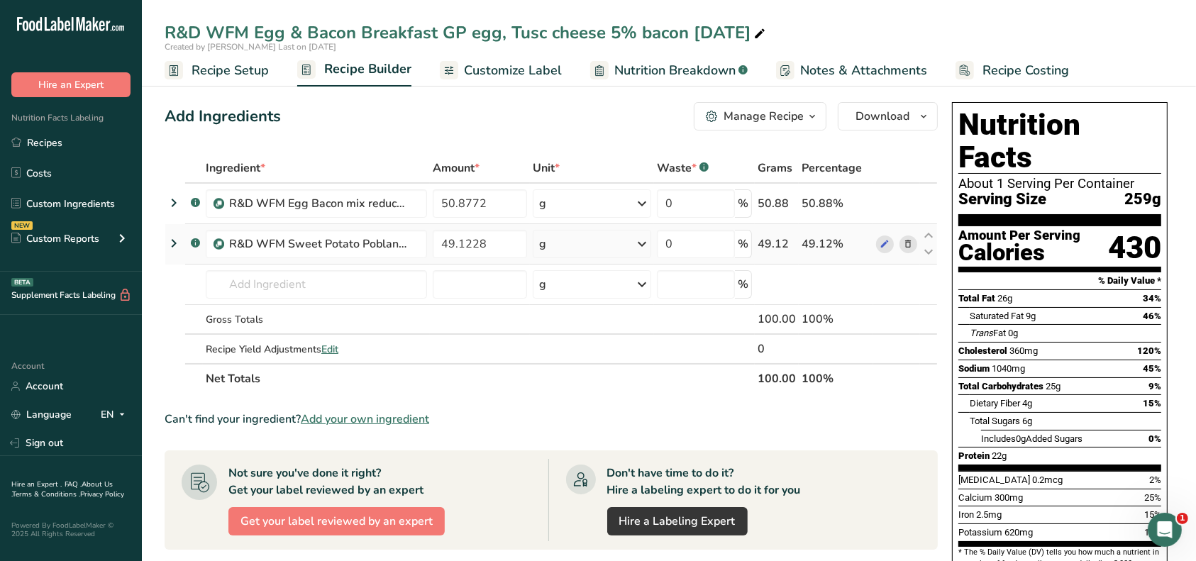
click at [910, 244] on icon at bounding box center [908, 244] width 10 height 15
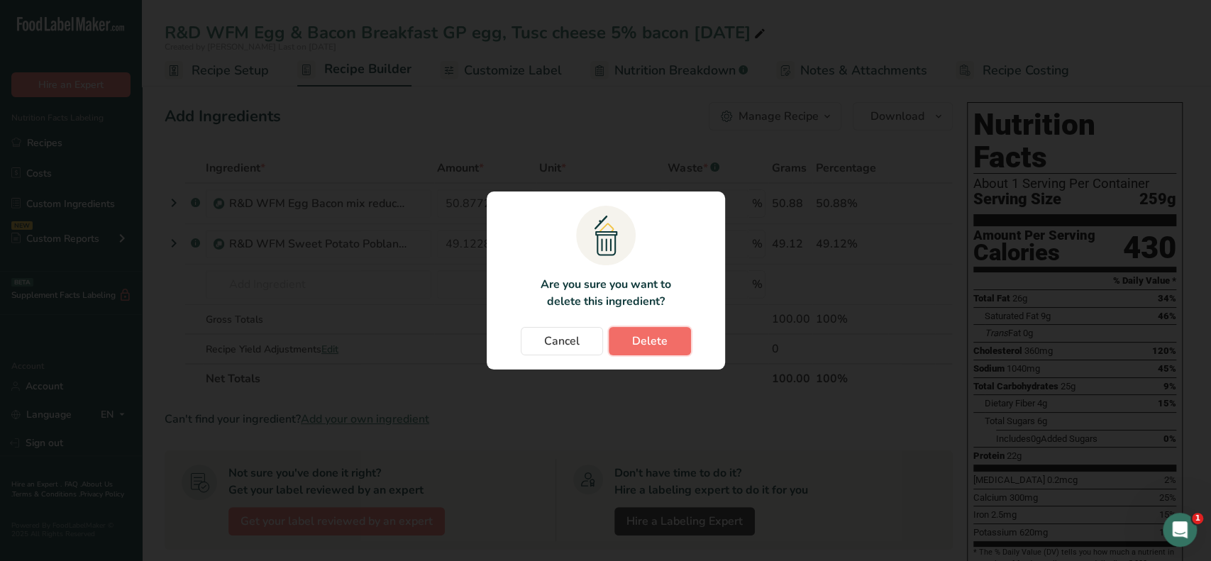
click at [649, 337] on span "Delete" at bounding box center [649, 341] width 35 height 17
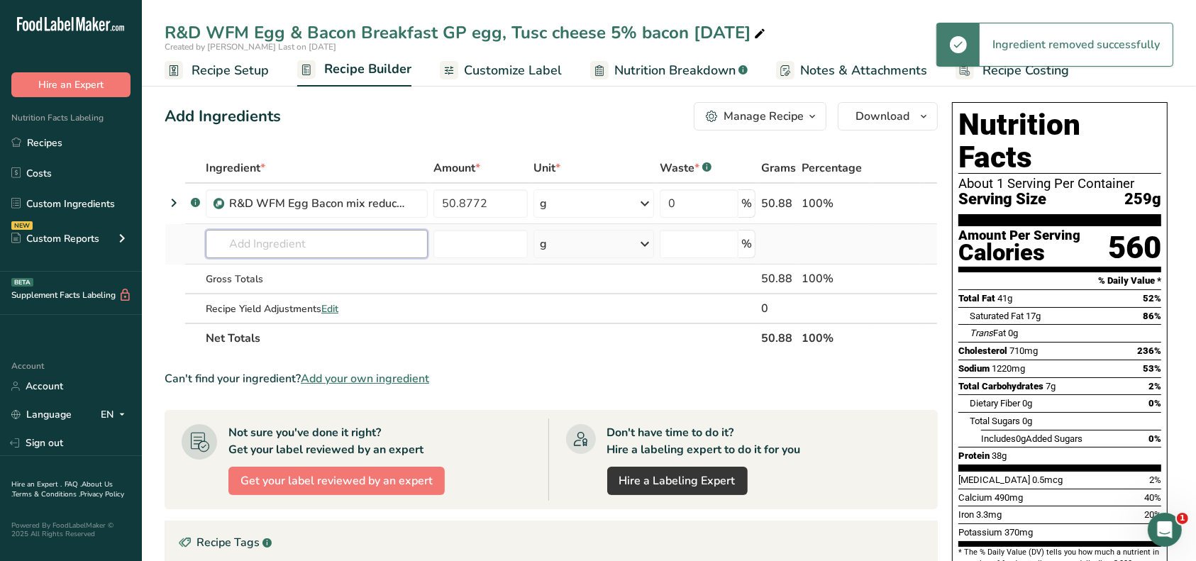
click at [324, 245] on input "text" at bounding box center [317, 244] width 222 height 28
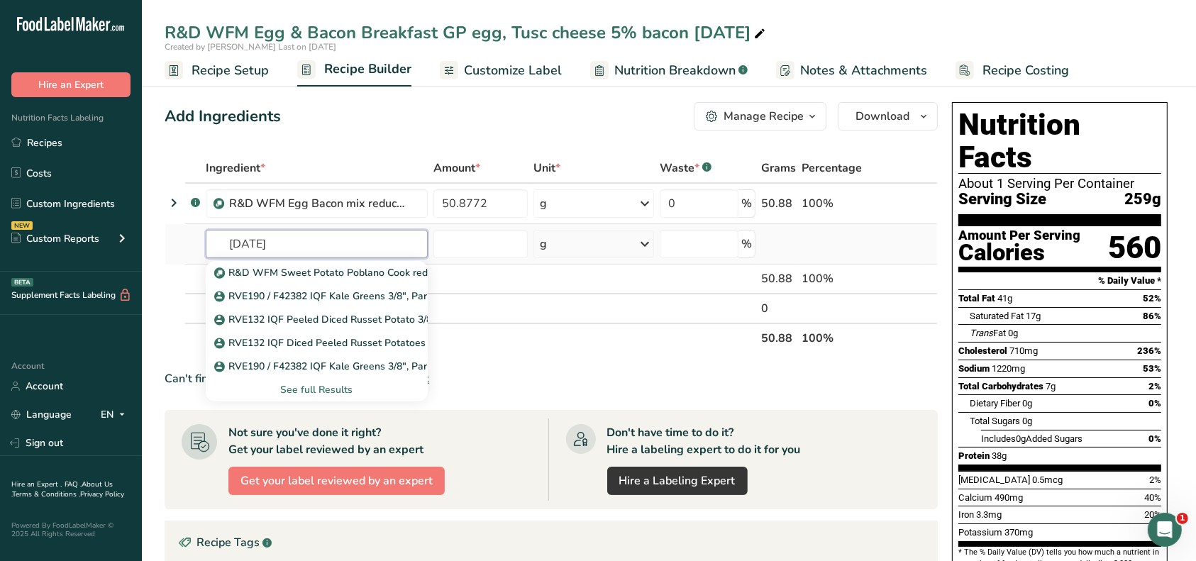
type input "[DATE]"
click at [299, 385] on div "See full Results" at bounding box center [316, 389] width 199 height 15
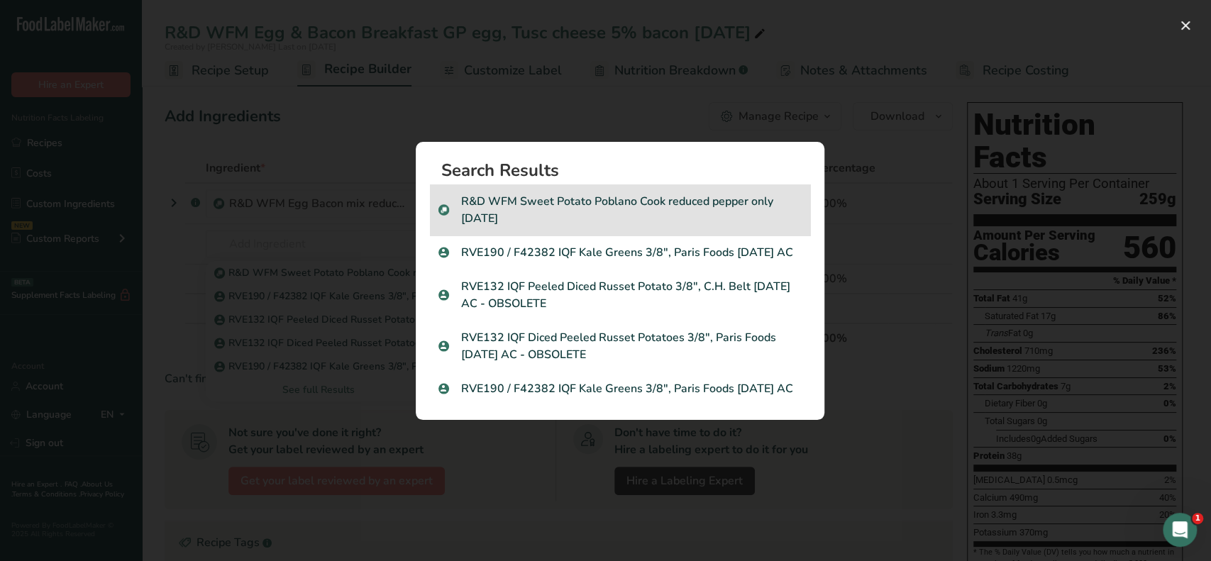
click at [614, 193] on p "R&D WFM Sweet Potato Poblano Cook reduced pepper only [DATE]" at bounding box center [619, 210] width 363 height 34
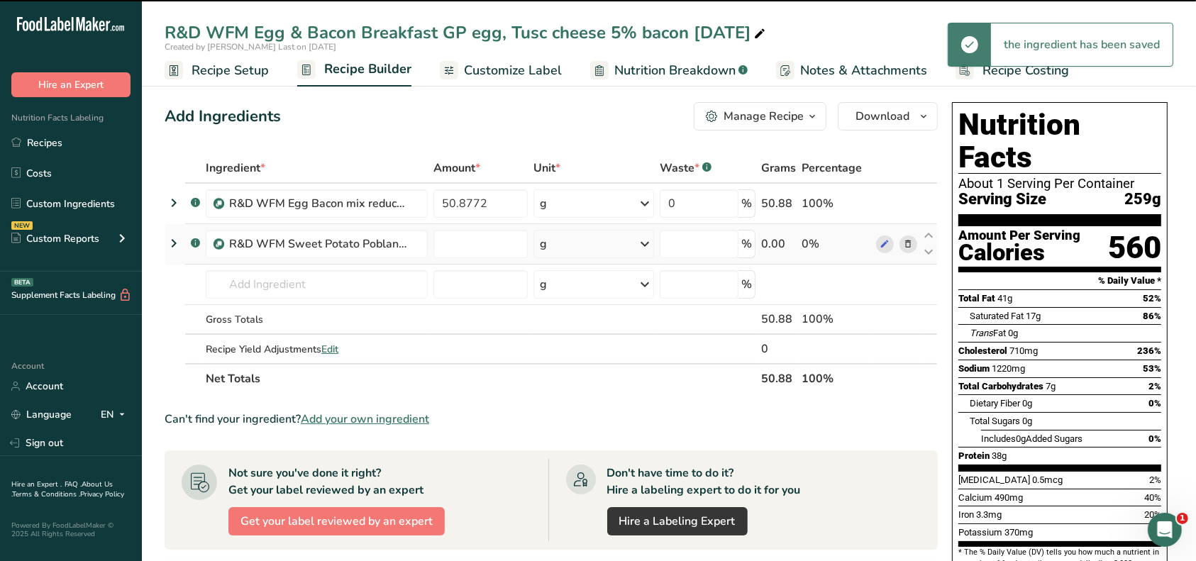
type input "0"
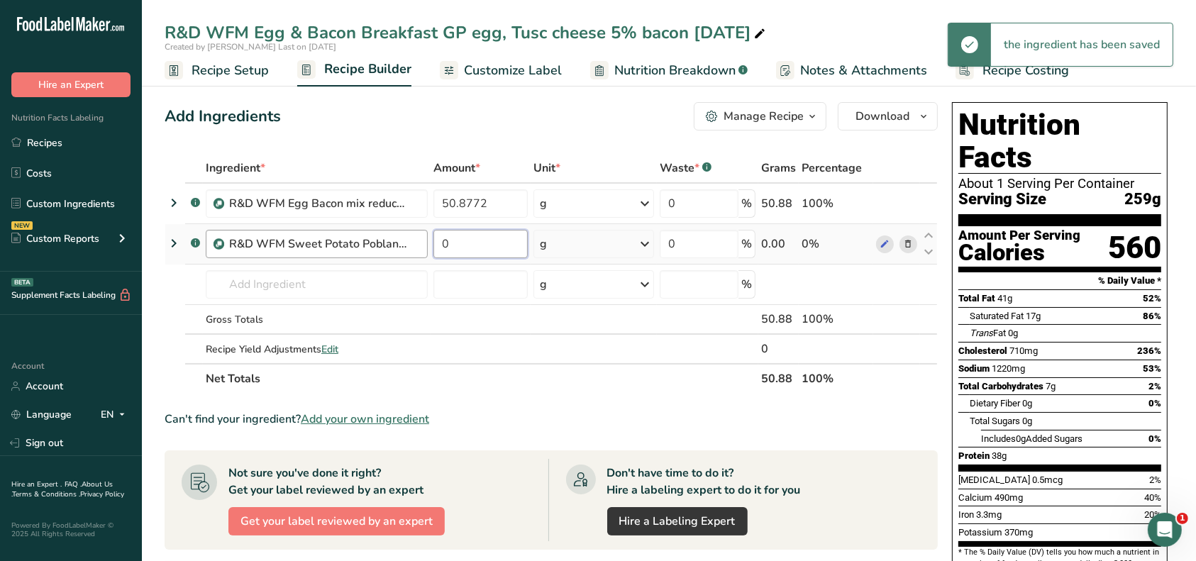
drag, startPoint x: 458, startPoint y: 243, endPoint x: 408, endPoint y: 243, distance: 49.7
click at [434, 243] on input "0" at bounding box center [481, 244] width 95 height 28
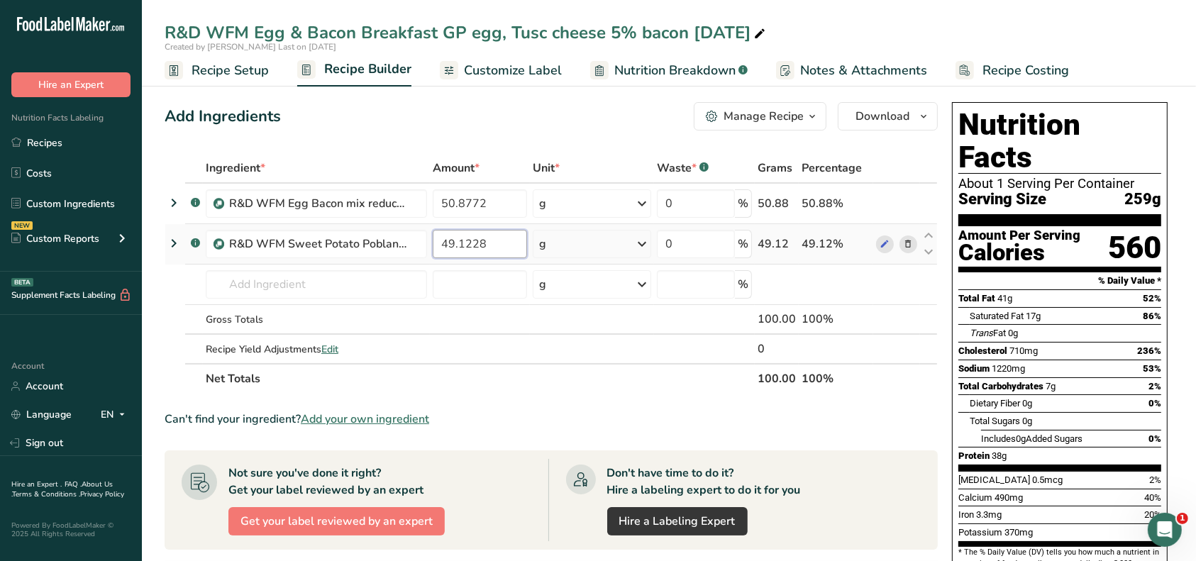
type input "49.1228"
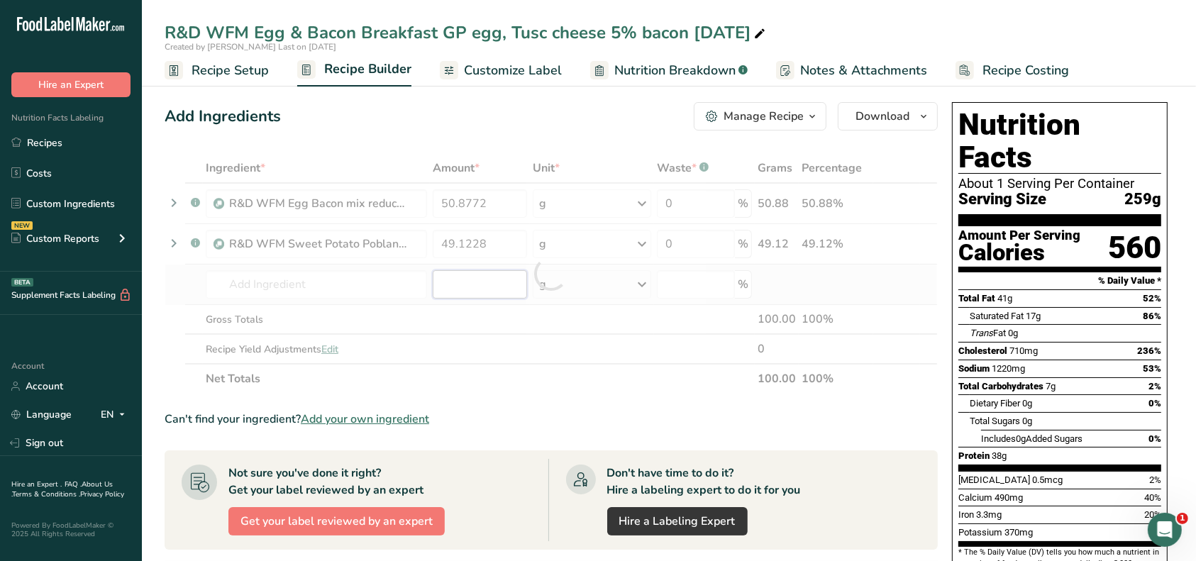
click at [451, 277] on div "Ingredient * Amount * Unit * Waste * .a-a{fill:#347362;}.b-a{fill:#fff;} Grams …" at bounding box center [551, 273] width 773 height 241
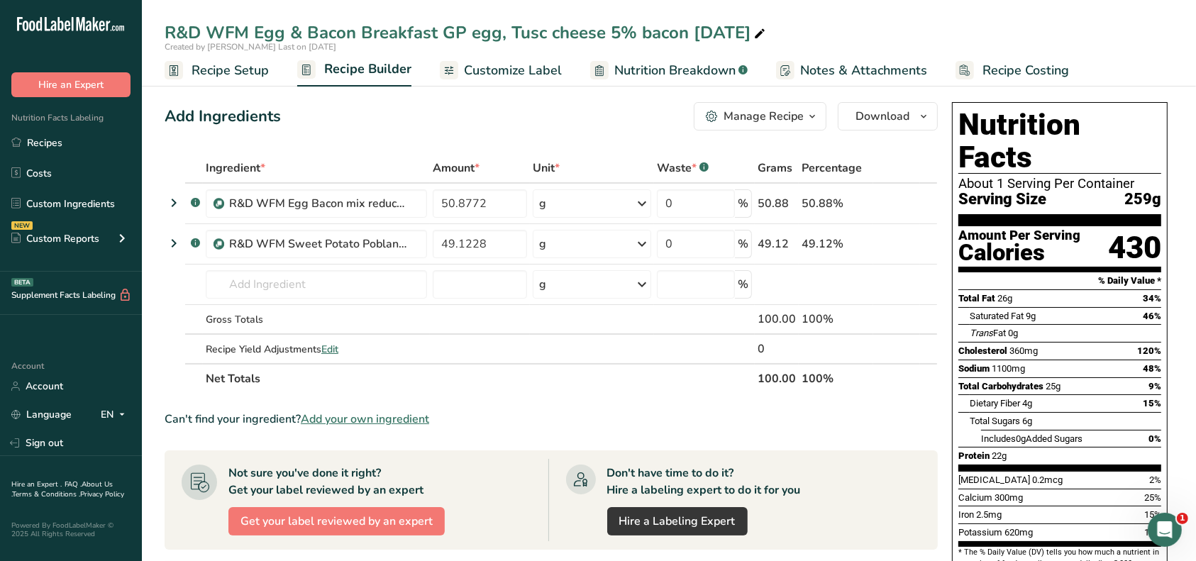
click at [721, 32] on div "R&D WFM Egg & Bacon Breakfast GP egg, Tusc cheese 5% bacon [DATE]" at bounding box center [467, 33] width 604 height 26
drag, startPoint x: 719, startPoint y: 35, endPoint x: 730, endPoint y: 42, distance: 12.8
click at [719, 35] on input "R&D WFM Egg & Bacon Breakfast GP egg, Tusc cheese 5% bacon [DATE]" at bounding box center [669, 33] width 1009 height 26
click at [690, 35] on input "R&D WFM Egg & Bacon Breakfast GP egg, Tusc cheese 5% bacon [DATE]" at bounding box center [669, 33] width 1009 height 26
type input "R&D WFM Egg & Bacon Breakfast GP egg, Tusc cheese 5% bacon red pepper8.19.25"
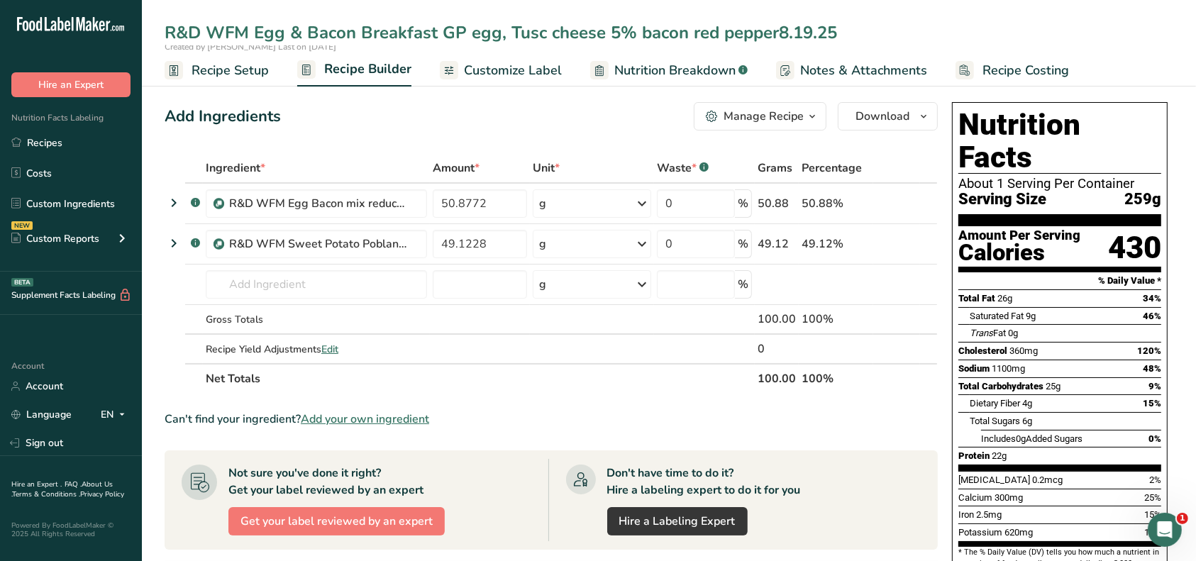
click at [232, 72] on span "Recipe Setup" at bounding box center [230, 70] width 77 height 19
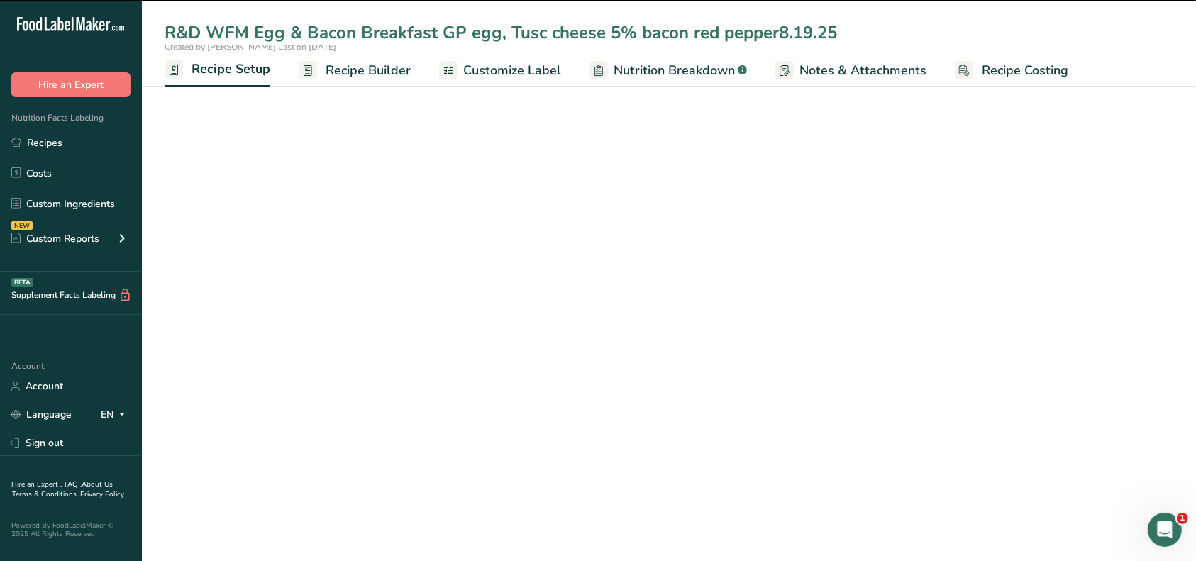
select select "12"
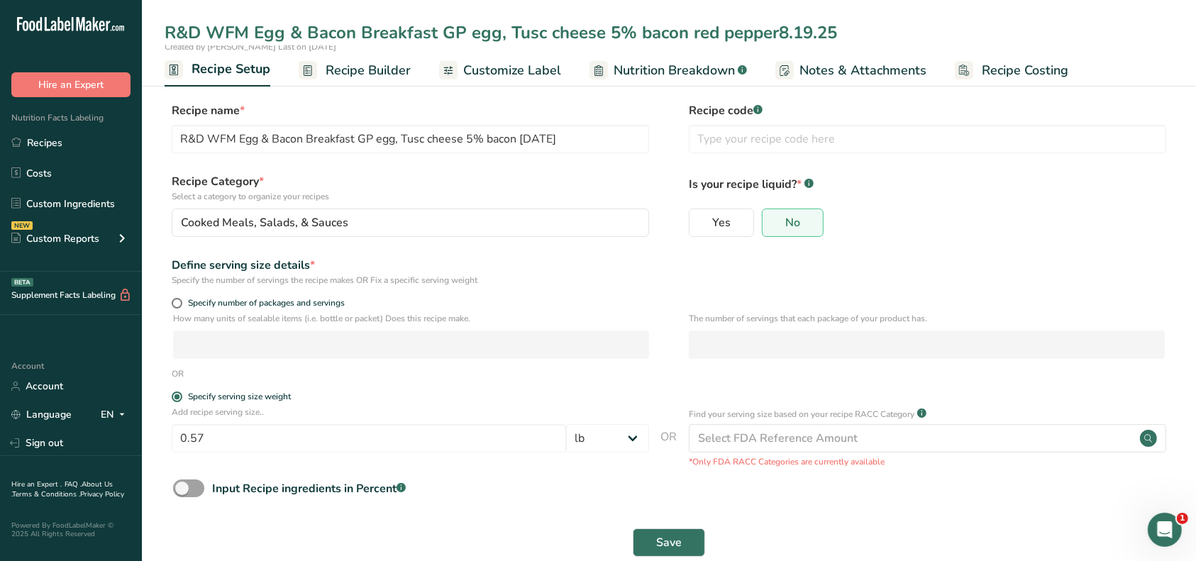
type input "R&D WFM Egg & Bacon Breakfast GP egg, Tusc cheese 5% bacon red pepper8.19.25"
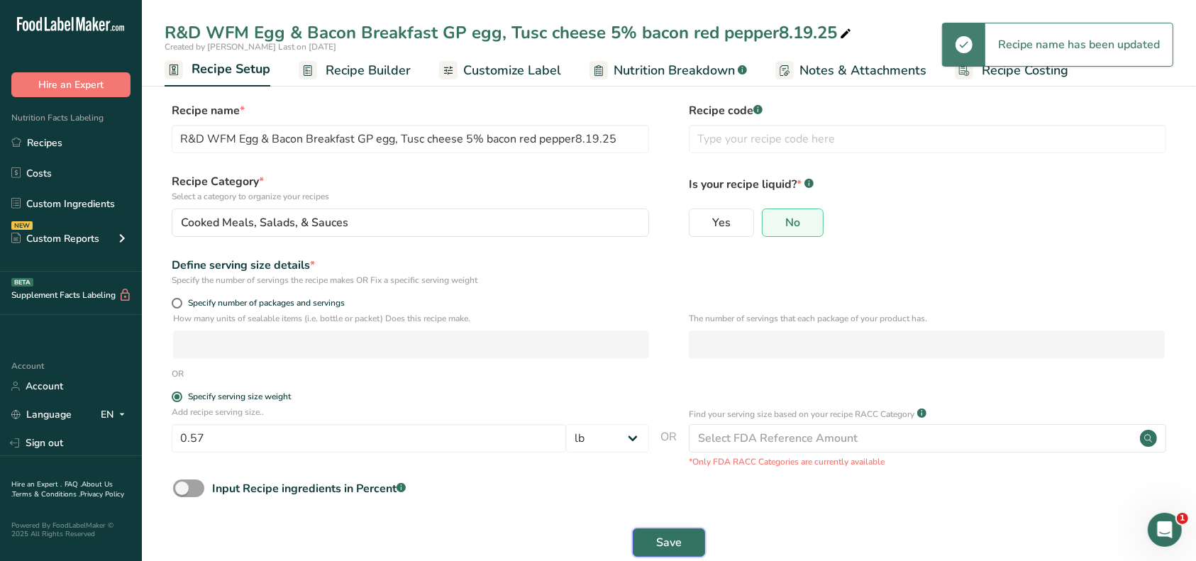
click at [670, 539] on span "Save" at bounding box center [669, 542] width 26 height 17
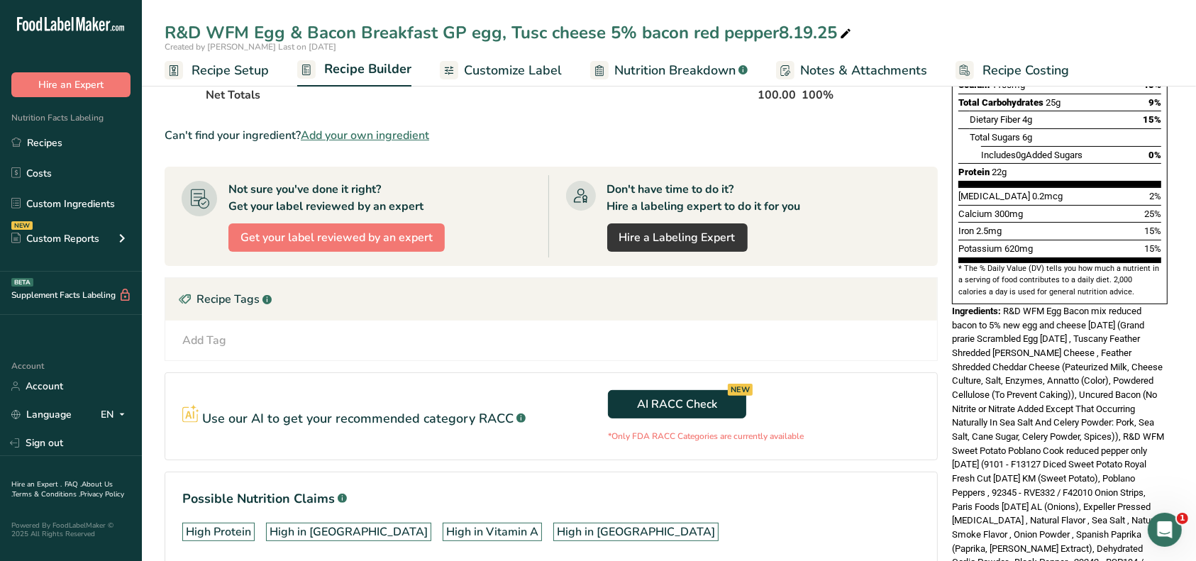
scroll to position [353, 0]
